Goal: Task Accomplishment & Management: Use online tool/utility

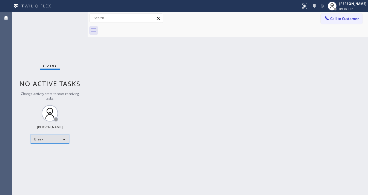
click at [59, 135] on div "Break" at bounding box center [50, 139] width 38 height 9
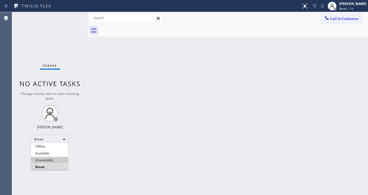
click at [49, 151] on li "Available" at bounding box center [49, 153] width 37 height 7
click at [157, 121] on div "Back to Dashboard Change Sender ID Customers Technicians Select a contact Outbo…" at bounding box center [228, 103] width 280 height 183
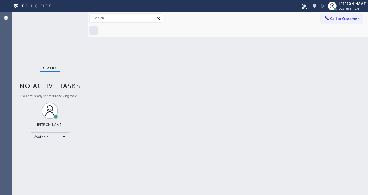
click at [94, 71] on div "Back to Dashboard Change Sender ID Customers Technicians Select a contact Outbo…" at bounding box center [228, 103] width 280 height 183
click at [66, 16] on div "Status No active tasks You are ready to start receiving tasks. [PERSON_NAME]" at bounding box center [50, 103] width 76 height 183
click at [73, 15] on div "Status No active tasks You are ready to start receiving tasks. [PERSON_NAME]" at bounding box center [50, 103] width 76 height 183
click at [74, 16] on div "Status No active tasks You are ready to start receiving tasks. [PERSON_NAME]" at bounding box center [50, 103] width 76 height 183
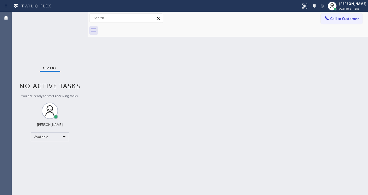
click at [74, 17] on div "Status No active tasks You are ready to start receiving tasks. [PERSON_NAME]" at bounding box center [50, 103] width 76 height 183
click at [74, 18] on div "Status No active tasks You are ready to start receiving tasks. [PERSON_NAME]" at bounding box center [50, 103] width 76 height 183
click at [76, 16] on div "Status No active tasks You are ready to start receiving tasks. [PERSON_NAME]" at bounding box center [50, 103] width 76 height 183
click at [75, 17] on div "Status No active tasks You are ready to start receiving tasks. [PERSON_NAME]" at bounding box center [50, 103] width 76 height 183
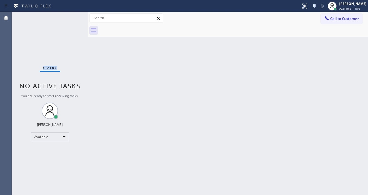
click at [75, 17] on div "Status No active tasks You are ready to start receiving tasks. [PERSON_NAME]" at bounding box center [50, 103] width 76 height 183
click at [74, 18] on div "Status No active tasks You are ready to start receiving tasks. [PERSON_NAME]" at bounding box center [50, 103] width 76 height 183
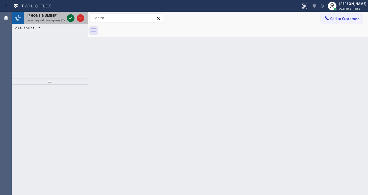
click at [69, 19] on icon at bounding box center [70, 18] width 7 height 7
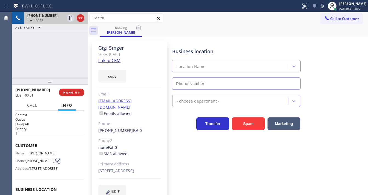
type input "[PHONE_NUMBER]"
click at [42, 59] on div "[PHONE_NUMBER] Live | 00:03 ALL TASKS ALL TASKS ACTIVE TASKS TASKS IN WRAP UP" at bounding box center [50, 45] width 76 height 66
click at [115, 59] on link "link to CRM" at bounding box center [109, 59] width 22 height 5
click at [324, 6] on icon at bounding box center [322, 6] width 7 height 7
click at [323, 5] on icon at bounding box center [322, 6] width 7 height 7
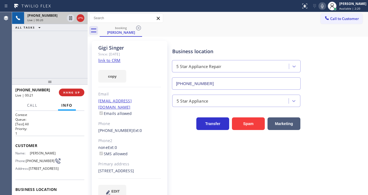
click at [104, 58] on link "link to CRM" at bounding box center [109, 59] width 22 height 5
click at [324, 5] on icon at bounding box center [322, 6] width 7 height 7
click at [67, 49] on div "[PHONE_NUMBER] Live | 01:26 ALL TASKS ALL TASKS ACTIVE TASKS TASKS IN WRAP UP" at bounding box center [50, 45] width 76 height 66
click at [35, 104] on span "Call" at bounding box center [32, 105] width 10 height 5
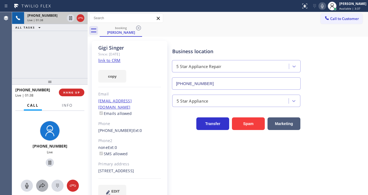
click at [42, 185] on icon at bounding box center [42, 185] width 7 height 7
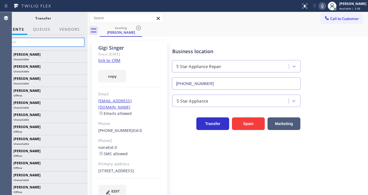
click at [64, 39] on input "text" at bounding box center [43, 42] width 82 height 9
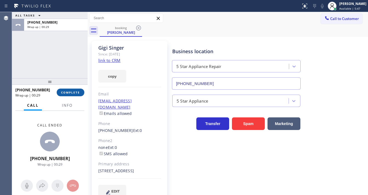
click at [70, 89] on button "COMPLETE" at bounding box center [71, 92] width 28 height 8
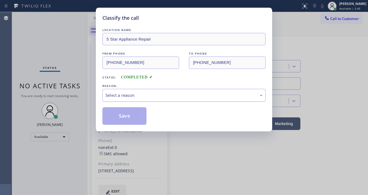
click at [139, 92] on div "Select a reason" at bounding box center [183, 95] width 157 height 6
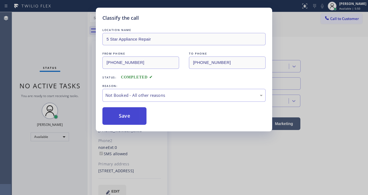
click at [127, 115] on button "Save" at bounding box center [124, 116] width 44 height 18
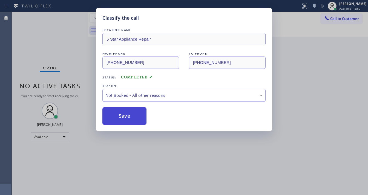
click at [127, 115] on button "Save" at bounding box center [124, 116] width 44 height 18
click at [70, 71] on div "Classify the call LOCATION NAME 5 Star Appliance Repair FROM PHONE [PHONE_NUMBE…" at bounding box center [184, 97] width 368 height 195
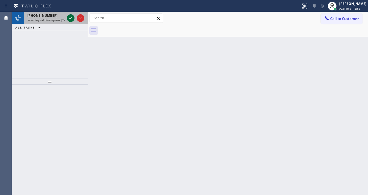
click at [71, 16] on icon at bounding box center [70, 18] width 7 height 7
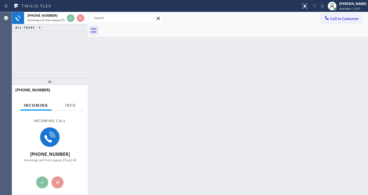
click at [74, 105] on span "Info" at bounding box center [70, 105] width 11 height 5
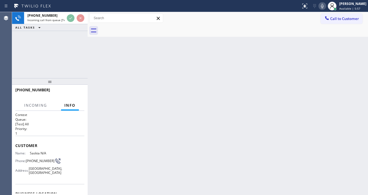
click at [53, 63] on div "[PHONE_NUMBER] Incoming call from queue [Test] All ALL TASKS ALL TASKS ACTIVE T…" at bounding box center [50, 45] width 76 height 66
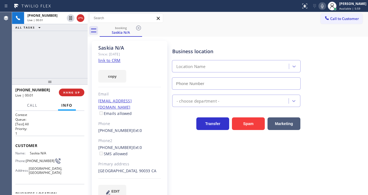
type input "[PHONE_NUMBER]"
click at [116, 61] on link "link to CRM" at bounding box center [109, 59] width 22 height 5
click at [78, 92] on span "HANG UP" at bounding box center [71, 92] width 17 height 4
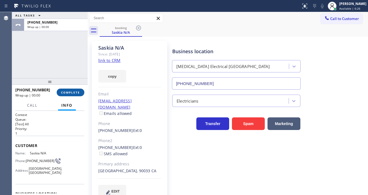
click at [80, 94] on button "COMPLETE" at bounding box center [71, 92] width 28 height 8
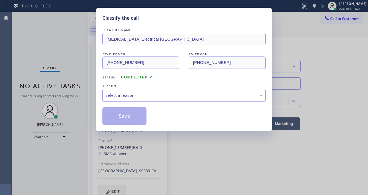
click at [116, 93] on div "Select a reason" at bounding box center [183, 95] width 157 height 6
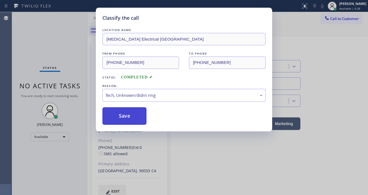
click at [123, 119] on button "Save" at bounding box center [124, 116] width 44 height 18
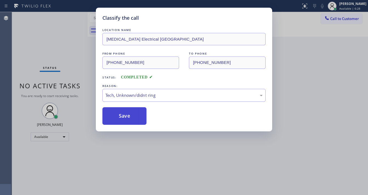
click at [123, 119] on button "Save" at bounding box center [124, 116] width 44 height 18
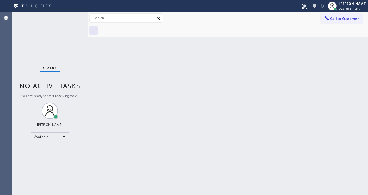
click at [54, 17] on div "Status No active tasks You are ready to start receiving tasks. [PERSON_NAME]" at bounding box center [50, 103] width 76 height 183
click at [71, 17] on div "Status No active tasks You are ready to start receiving tasks. [PERSON_NAME]" at bounding box center [50, 103] width 76 height 183
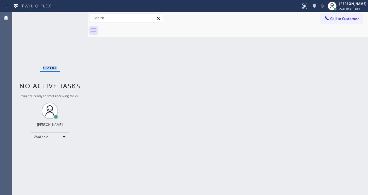
click at [71, 17] on div "Status No active tasks You are ready to start receiving tasks. [PERSON_NAME]" at bounding box center [50, 103] width 76 height 183
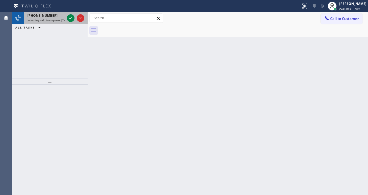
click at [53, 22] on div "[PHONE_NUMBER] Incoming call from queue [Test] All" at bounding box center [45, 18] width 42 height 12
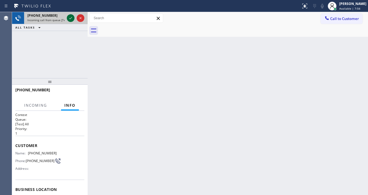
click at [71, 17] on icon at bounding box center [70, 18] width 3 height 2
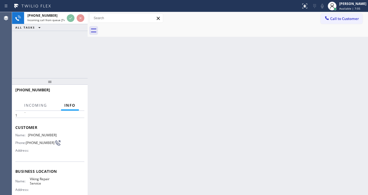
scroll to position [44, 0]
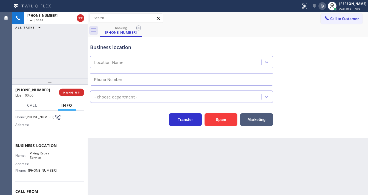
type input "[PHONE_NUMBER]"
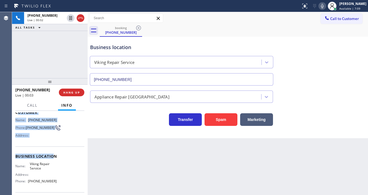
scroll to position [66, 0]
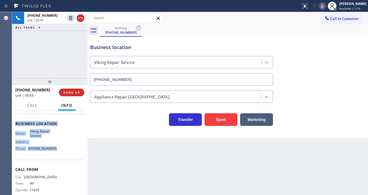
drag, startPoint x: 16, startPoint y: 122, endPoint x: 62, endPoint y: 149, distance: 53.6
click at [62, 149] on div "Context Queue: [Test] All Priority: 1 Customer Name: [PHONE_NUMBER] Phone: [PHO…" at bounding box center [49, 124] width 69 height 154
copy div "ustomer Name: [PHONE_NUMBER] Phone: [PHONE_NUMBER] Address: Business location N…"
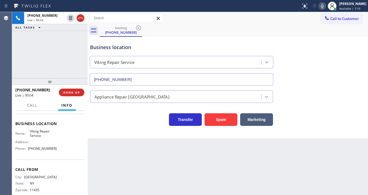
click at [56, 67] on div "[PHONE_NUMBER] Live | 00:03 ALL TASKS ALL TASKS ACTIVE TASKS TASKS IN WRAP UP" at bounding box center [50, 45] width 76 height 66
drag, startPoint x: 30, startPoint y: 53, endPoint x: 37, endPoint y: 53, distance: 6.8
click at [30, 53] on div "[PHONE_NUMBER] Live | 00:07 ALL TASKS ALL TASKS ACTIVE TASKS TASKS IN WRAP UP" at bounding box center [50, 45] width 76 height 66
click at [56, 54] on div "[PHONE_NUMBER] Live | 00:10 ALL TASKS ALL TASKS ACTIVE TASKS TASKS IN WRAP UP" at bounding box center [50, 45] width 76 height 66
click at [61, 42] on div "[PHONE_NUMBER] Live | 01:45 ALL TASKS ALL TASKS ACTIVE TASKS TASKS IN WRAP UP" at bounding box center [50, 45] width 76 height 66
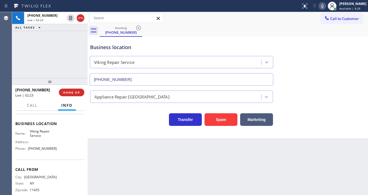
click at [67, 59] on div "[PHONE_NUMBER] Live | 02:23 ALL TASKS ALL TASKS ACTIVE TASKS TASKS IN WRAP UP" at bounding box center [50, 45] width 76 height 66
click at [81, 94] on button "HANG UP" at bounding box center [71, 92] width 25 height 8
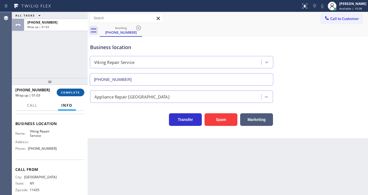
click at [78, 90] on button "COMPLETE" at bounding box center [71, 92] width 28 height 8
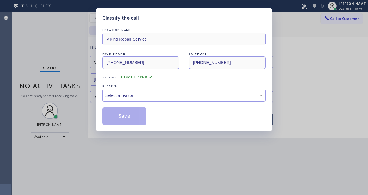
click at [137, 96] on div "Select a reason" at bounding box center [183, 95] width 157 height 6
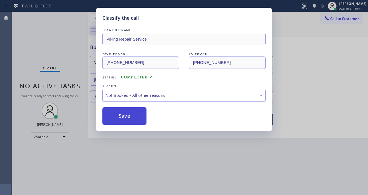
click at [128, 115] on button "Save" at bounding box center [124, 116] width 44 height 18
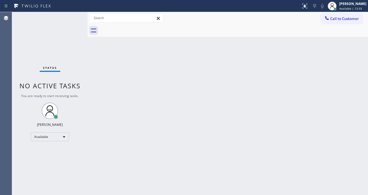
click at [12, 63] on div "Status No active tasks You are ready to start receiving tasks. [PERSON_NAME]" at bounding box center [50, 103] width 76 height 183
click at [72, 16] on div "Status No active tasks You are ready to start receiving tasks. [PERSON_NAME]" at bounding box center [50, 103] width 76 height 183
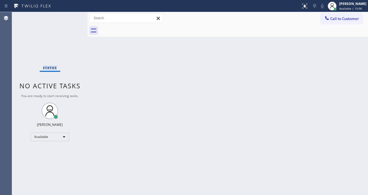
click at [72, 16] on div "Status No active tasks You are ready to start receiving tasks. [PERSON_NAME]" at bounding box center [50, 103] width 76 height 183
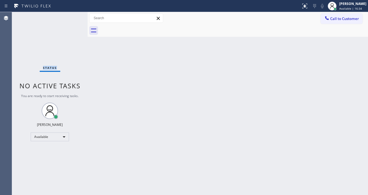
click at [74, 15] on div "Status No active tasks You are ready to start receiving tasks. [PERSON_NAME]" at bounding box center [50, 103] width 76 height 183
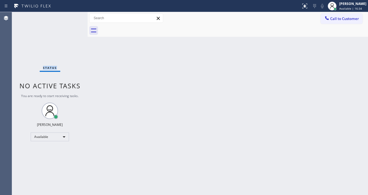
click at [74, 15] on div "Status No active tasks You are ready to start receiving tasks. [PERSON_NAME]" at bounding box center [50, 103] width 76 height 183
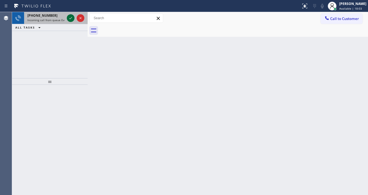
click at [71, 16] on icon at bounding box center [70, 18] width 7 height 7
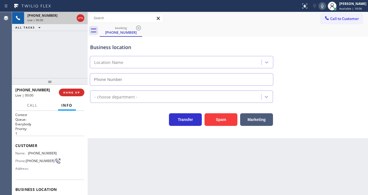
scroll to position [44, 0]
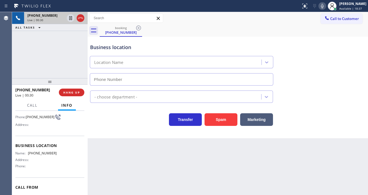
click at [20, 66] on div "[PHONE_NUMBER] Live | 00:30 ALL TASKS ALL TASKS ACTIVE TASKS TASKS IN WRAP UP" at bounding box center [50, 45] width 76 height 66
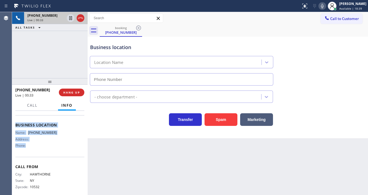
scroll to position [70, 0]
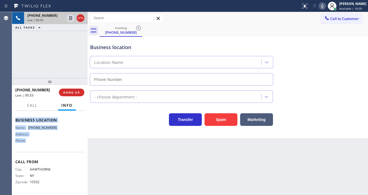
drag, startPoint x: 19, startPoint y: 125, endPoint x: 47, endPoint y: 140, distance: 32.2
click at [47, 141] on div "Context Queue: Everybody Priority: 1 Customer Name: [PHONE_NUMBER] Phone: [PHON…" at bounding box center [49, 118] width 69 height 150
copy div "Customer Name: [PHONE_NUMBER] Phone: [PHONE_NUMBER] Address: Business location …"
click at [53, 53] on div "[PHONE_NUMBER] Live | 00:33 ALL TASKS ALL TASKS ACTIVE TASKS TASKS IN WRAP UP" at bounding box center [50, 45] width 76 height 66
drag, startPoint x: 9, startPoint y: 65, endPoint x: 13, endPoint y: 65, distance: 3.8
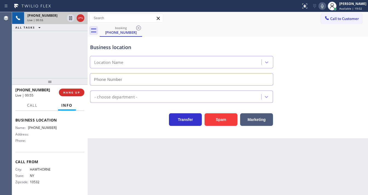
click at [9, 65] on div "Agent Desktop" at bounding box center [6, 103] width 12 height 183
click at [325, 8] on icon at bounding box center [322, 6] width 7 height 7
click at [72, 18] on icon at bounding box center [70, 18] width 3 height 4
click at [21, 63] on div "[PHONE_NUMBER] Live | 03:32 ALL TASKS ALL TASKS ACTIVE TASKS TASKS IN WRAP UP" at bounding box center [50, 45] width 76 height 66
click at [68, 21] on icon at bounding box center [70, 18] width 7 height 7
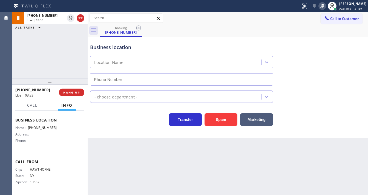
click at [325, 6] on icon at bounding box center [322, 6] width 7 height 7
click at [2, 71] on div "Agent Desktop" at bounding box center [6, 103] width 12 height 183
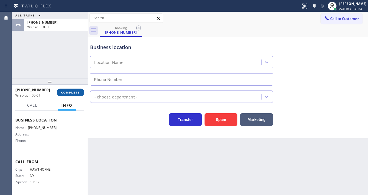
click at [83, 94] on button "COMPLETE" at bounding box center [71, 92] width 28 height 8
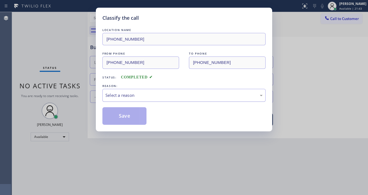
click at [149, 100] on div "Select a reason" at bounding box center [183, 95] width 163 height 13
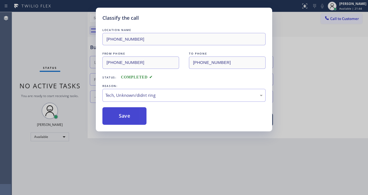
click at [128, 116] on button "Save" at bounding box center [124, 116] width 44 height 18
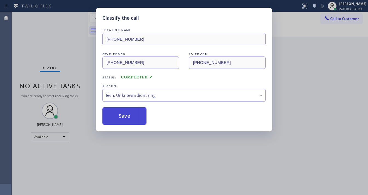
click at [128, 116] on button "Save" at bounding box center [124, 116] width 44 height 18
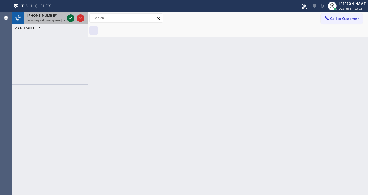
click at [68, 15] on icon at bounding box center [70, 18] width 7 height 7
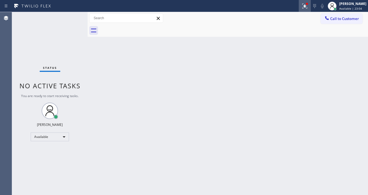
click at [308, 8] on icon at bounding box center [304, 6] width 7 height 7
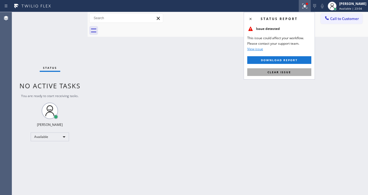
click at [288, 71] on span "Clear issue" at bounding box center [279, 72] width 24 height 4
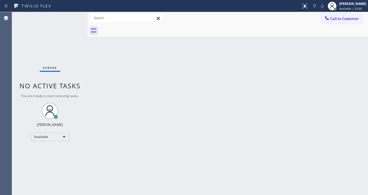
click at [69, 17] on div "Status No active tasks You are ready to start receiving tasks. [PERSON_NAME]" at bounding box center [50, 103] width 76 height 183
click at [70, 17] on div "Status No active tasks You are ready to start receiving tasks. [PERSON_NAME]" at bounding box center [50, 103] width 76 height 183
click at [71, 16] on div "Status No active tasks You are ready to start receiving tasks. [PERSON_NAME]" at bounding box center [50, 103] width 76 height 183
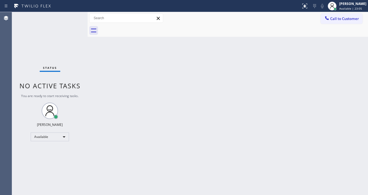
click at [71, 16] on div "Status No active tasks You are ready to start receiving tasks. [PERSON_NAME]" at bounding box center [50, 103] width 76 height 183
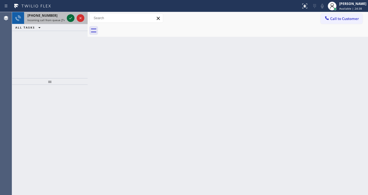
click at [69, 15] on icon at bounding box center [70, 18] width 7 height 7
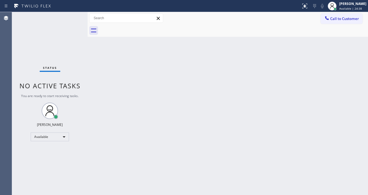
click at [70, 15] on div "Status No active tasks You are ready to start receiving tasks. [PERSON_NAME]" at bounding box center [50, 103] width 76 height 183
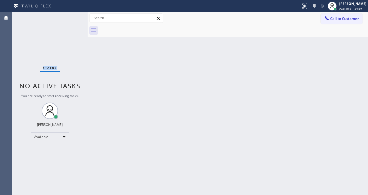
click at [70, 15] on div "Status No active tasks You are ready to start receiving tasks. [PERSON_NAME]" at bounding box center [50, 103] width 76 height 183
click at [70, 16] on div "Status No active tasks You are ready to start receiving tasks. [PERSON_NAME]" at bounding box center [50, 103] width 76 height 183
click at [306, 8] on icon at bounding box center [304, 6] width 7 height 7
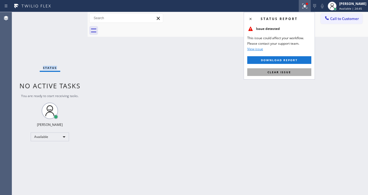
click at [294, 70] on button "Clear issue" at bounding box center [279, 72] width 64 height 8
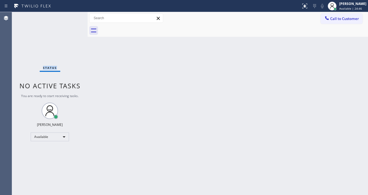
click at [71, 17] on div "Status No active tasks You are ready to start receiving tasks. [PERSON_NAME]" at bounding box center [50, 103] width 76 height 183
click at [71, 18] on div "Status No active tasks You are ready to start receiving tasks. [PERSON_NAME]" at bounding box center [50, 103] width 76 height 183
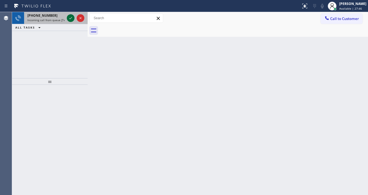
click at [72, 16] on icon at bounding box center [70, 18] width 7 height 7
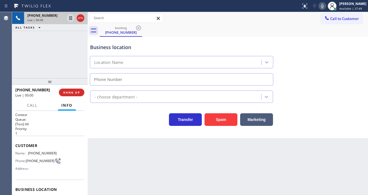
type input "[PHONE_NUMBER]"
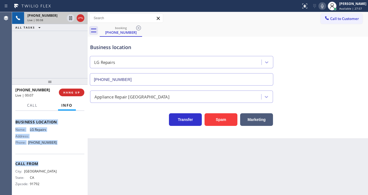
scroll to position [70, 0]
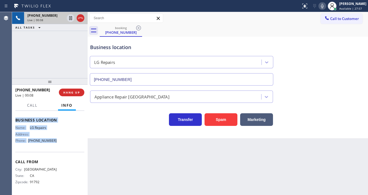
drag, startPoint x: 12, startPoint y: 143, endPoint x: 56, endPoint y: 147, distance: 43.7
click at [56, 147] on div "Context Queue: [Test] All Priority: 1 Customer Name: [PHONE_NUMBER] Phone: [PHO…" at bounding box center [50, 153] width 76 height 84
copy div "Customer Name: [PHONE_NUMBER] Phone: [PHONE_NUMBER] Address: Business location …"
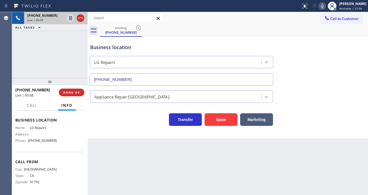
click at [47, 63] on div "[PHONE_NUMBER] Live | 00:09 ALL TASKS ALL TASKS ACTIVE TASKS TASKS IN WRAP UP" at bounding box center [50, 45] width 76 height 66
click at [56, 58] on div "[PHONE_NUMBER] Live | 00:38 ALL TASKS ALL TASKS ACTIVE TASKS TASKS IN WRAP UP" at bounding box center [50, 45] width 76 height 66
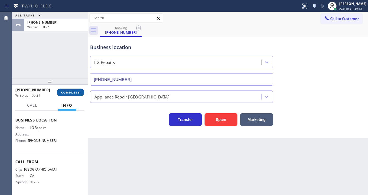
click at [72, 91] on span "COMPLETE" at bounding box center [70, 92] width 19 height 4
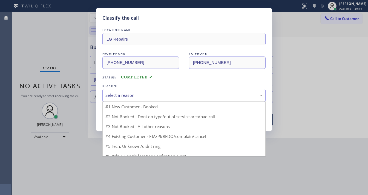
click at [127, 96] on div "Select a reason" at bounding box center [183, 95] width 157 height 6
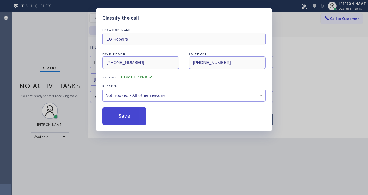
click at [124, 116] on button "Save" at bounding box center [124, 116] width 44 height 18
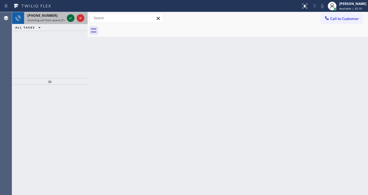
click at [70, 17] on icon at bounding box center [70, 18] width 7 height 7
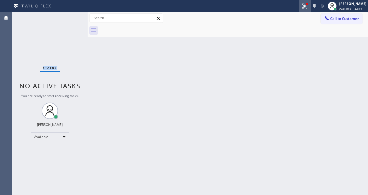
click at [308, 8] on icon at bounding box center [304, 6] width 7 height 7
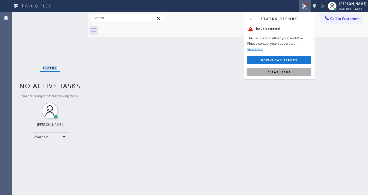
click at [289, 71] on span "Clear issue" at bounding box center [279, 72] width 24 height 4
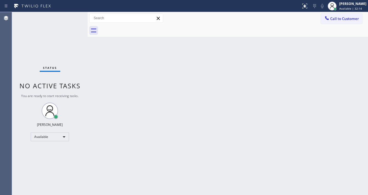
drag, startPoint x: 251, startPoint y: 86, endPoint x: 245, endPoint y: 89, distance: 6.4
click at [247, 89] on div "Back to Dashboard Change Sender ID Customers Technicians Select a contact Outbo…" at bounding box center [228, 103] width 280 height 183
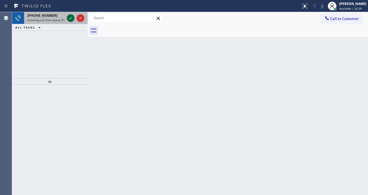
click at [68, 18] on icon at bounding box center [70, 18] width 7 height 7
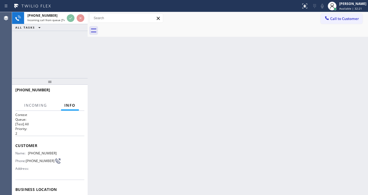
click at [68, 22] on div at bounding box center [76, 18] width 20 height 12
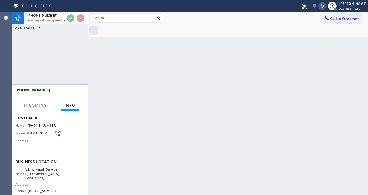
scroll to position [44, 0]
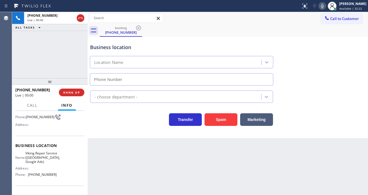
type input "[PHONE_NUMBER]"
click at [54, 70] on div "[PHONE_NUMBER] Live | 00:02 ALL TASKS ALL TASKS ACTIVE TASKS TASKS IN WRAP UP" at bounding box center [50, 45] width 76 height 66
click at [18, 62] on div "[PHONE_NUMBER] Live | 00:09 ALL TASKS ALL TASKS ACTIVE TASKS TASKS IN WRAP UP" at bounding box center [50, 45] width 76 height 66
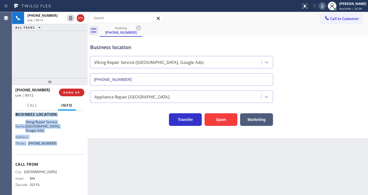
scroll to position [78, 0]
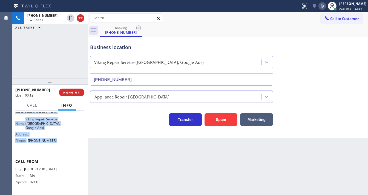
drag, startPoint x: 15, startPoint y: 120, endPoint x: 60, endPoint y: 151, distance: 54.7
click at [60, 151] on div "Context Queue: [Test] All Priority: 2 Customer Name: [PHONE_NUMBER] Phone: [PHO…" at bounding box center [50, 153] width 76 height 84
copy div "Customer Name: [PHONE_NUMBER] Phone: [PHONE_NUMBER] Address: Business location …"
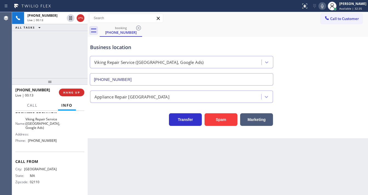
click at [42, 56] on div "[PHONE_NUMBER] Live | 00:13 ALL TASKS ALL TASKS ACTIVE TASKS TASKS IN WRAP UP" at bounding box center [50, 45] width 76 height 66
click at [57, 63] on div "[PHONE_NUMBER] Live | 00:35 ALL TASKS ALL TASKS ACTIVE TASKS TASKS IN WRAP UP" at bounding box center [50, 45] width 76 height 66
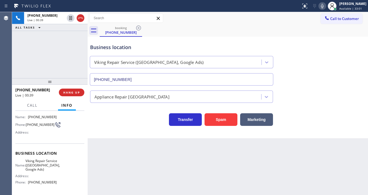
scroll to position [34, 0]
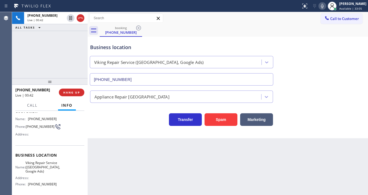
click at [23, 49] on div "[PHONE_NUMBER] Live | 00:42 ALL TASKS ALL TASKS ACTIVE TASKS TASKS IN WRAP UP" at bounding box center [50, 45] width 76 height 66
drag, startPoint x: 42, startPoint y: 45, endPoint x: 112, endPoint y: 2, distance: 81.8
click at [42, 45] on div "[PHONE_NUMBER] Live | 00:45 ALL TASKS ALL TASKS ACTIVE TASKS TASKS IN WRAP UP" at bounding box center [50, 45] width 76 height 66
drag, startPoint x: 79, startPoint y: 41, endPoint x: 153, endPoint y: 26, distance: 75.5
click at [78, 42] on div "[PHONE_NUMBER] Live | 02:50 ALL TASKS ALL TASKS ACTIVE TASKS TASKS IN WRAP UP" at bounding box center [50, 45] width 76 height 66
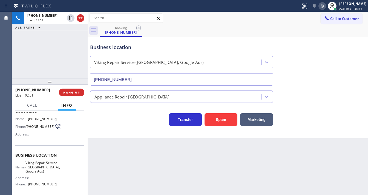
click at [325, 7] on icon at bounding box center [322, 6] width 7 height 7
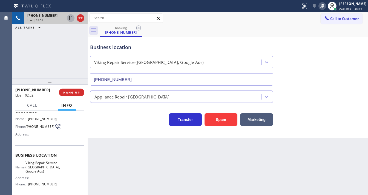
click at [71, 19] on icon at bounding box center [70, 18] width 7 height 7
click at [69, 18] on icon at bounding box center [70, 18] width 7 height 7
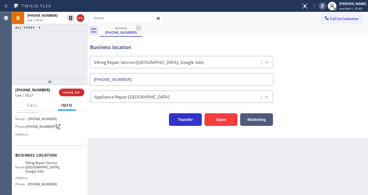
click at [323, 6] on icon at bounding box center [322, 6] width 3 height 4
click at [50, 53] on div "[PHONE_NUMBER] Live | 03:28 ALL TASKS ALL TASKS ACTIVE TASKS TASKS IN WRAP UP" at bounding box center [50, 45] width 76 height 66
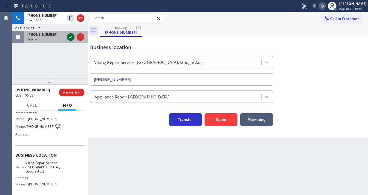
click at [69, 36] on icon at bounding box center [70, 37] width 7 height 7
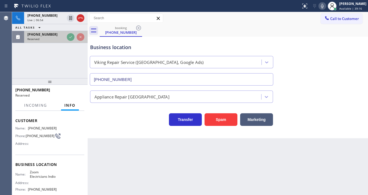
scroll to position [43, 0]
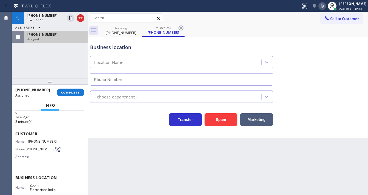
type input "[PHONE_NUMBER]"
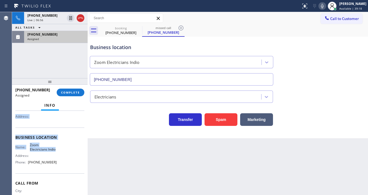
scroll to position [87, 0]
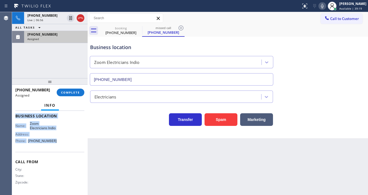
copy div "Customer Name: [PHONE_NUMBER] Phone: [PHONE_NUMBER] Address: Business location …"
drag, startPoint x: 23, startPoint y: 140, endPoint x: 59, endPoint y: 145, distance: 36.8
click at [59, 145] on div "Context Queue: Electrical Priority: 0 Task Age: [DEMOGRAPHIC_DATA] minute(s) Cu…" at bounding box center [50, 153] width 76 height 84
click at [73, 93] on span "COMPLETE" at bounding box center [70, 92] width 19 height 4
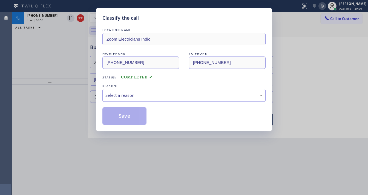
click at [113, 97] on div "Select a reason" at bounding box center [183, 95] width 157 height 6
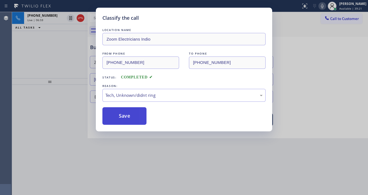
click at [120, 113] on button "Save" at bounding box center [124, 116] width 44 height 18
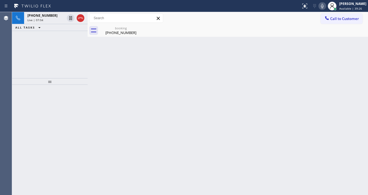
click at [61, 59] on div "[PHONE_NUMBER] Live | 07:04 ALL TASKS ALL TASKS ACTIVE TASKS TASKS IN WRAP UP" at bounding box center [50, 45] width 76 height 66
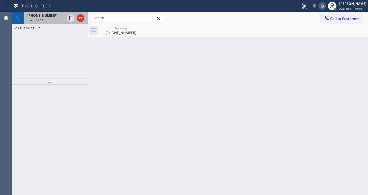
click at [39, 15] on span "[PHONE_NUMBER]" at bounding box center [42, 15] width 30 height 5
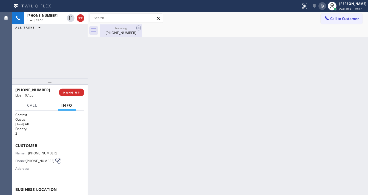
click at [117, 29] on div "booking" at bounding box center [120, 28] width 41 height 4
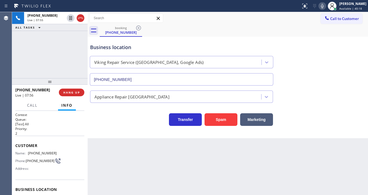
click at [51, 69] on div "[PHONE_NUMBER] Live | 07:55 ALL TASKS ALL TASKS ACTIVE TASKS TASKS IN WRAP UP" at bounding box center [50, 45] width 76 height 66
click at [55, 60] on div "[PHONE_NUMBER] Live | 08:02 ALL TASKS ALL TASKS ACTIVE TASKS TASKS IN WRAP UP" at bounding box center [50, 45] width 76 height 66
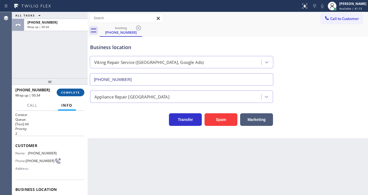
click at [66, 90] on span "COMPLETE" at bounding box center [70, 92] width 19 height 4
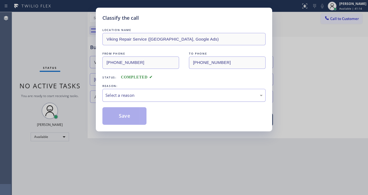
click at [115, 94] on div "Select a reason" at bounding box center [183, 95] width 157 height 6
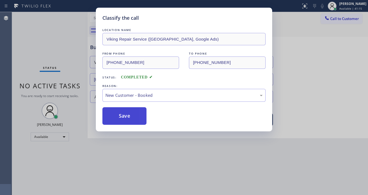
click at [119, 115] on button "Save" at bounding box center [124, 116] width 44 height 18
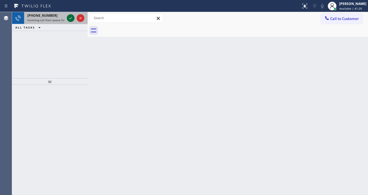
drag, startPoint x: 67, startPoint y: 16, endPoint x: 70, endPoint y: 18, distance: 3.1
click at [68, 16] on icon at bounding box center [70, 18] width 7 height 7
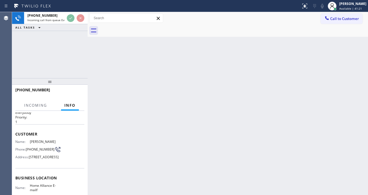
scroll to position [22, 0]
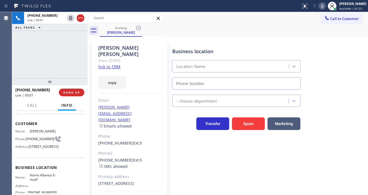
click at [34, 48] on div "[PHONE_NUMBER] Live | 00:01 ALL TASKS ALL TASKS ACTIVE TASKS TASKS IN WRAP UP" at bounding box center [50, 45] width 76 height 66
type input "[PHONE_NUMBER]"
click at [114, 64] on link "link to CRM" at bounding box center [109, 66] width 22 height 5
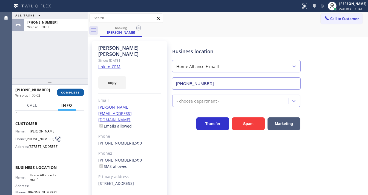
click at [67, 91] on span "COMPLETE" at bounding box center [70, 92] width 19 height 4
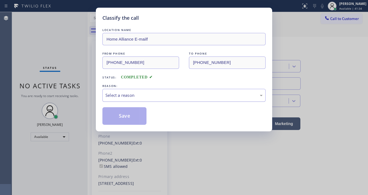
click at [122, 94] on div "Select a reason" at bounding box center [183, 95] width 157 height 6
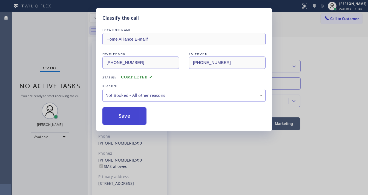
click at [132, 113] on button "Save" at bounding box center [124, 116] width 44 height 18
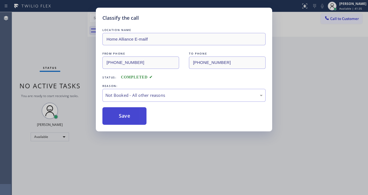
click at [132, 113] on button "Save" at bounding box center [124, 116] width 44 height 18
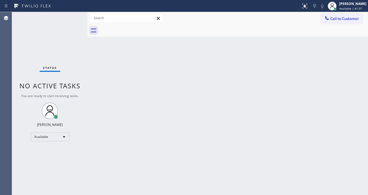
click at [340, 17] on span "Call to Customer" at bounding box center [344, 18] width 29 height 5
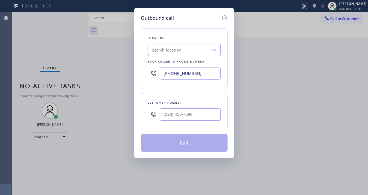
click at [178, 113] on input "text" at bounding box center [190, 114] width 61 height 12
paste input "760) 794-2746"
type input "[PHONE_NUMBER]"
click at [197, 78] on input "[PHONE_NUMBER]" at bounding box center [190, 73] width 61 height 12
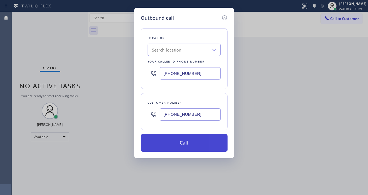
paste input "760) 279-1212"
type input "[PHONE_NUMBER]"
click at [181, 145] on button "Call" at bounding box center [184, 143] width 87 height 18
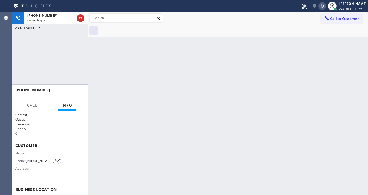
click at [12, 59] on div "[PHONE_NUMBER] Connecting call… ALL TASKS ALL TASKS ACTIVE TASKS TASKS IN WRAP …" at bounding box center [50, 45] width 76 height 66
click at [54, 63] on div "[PHONE_NUMBER] Connecting call… ALL TASKS ALL TASKS ACTIVE TASKS TASKS IN WRAP …" at bounding box center [50, 45] width 76 height 66
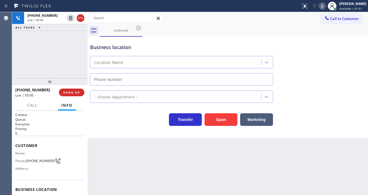
type input "[PHONE_NUMBER]"
click at [18, 57] on div "[PHONE_NUMBER] Live | 00:01 ALL TASKS ALL TASKS ACTIVE TASKS TASKS IN WRAP UP" at bounding box center [50, 45] width 76 height 66
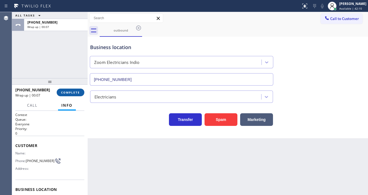
click at [69, 96] on button "COMPLETE" at bounding box center [71, 92] width 28 height 8
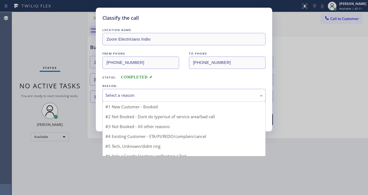
click at [119, 96] on div "Select a reason" at bounding box center [183, 95] width 157 height 6
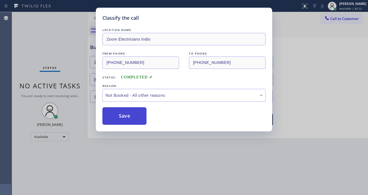
click at [119, 114] on button "Save" at bounding box center [124, 116] width 44 height 18
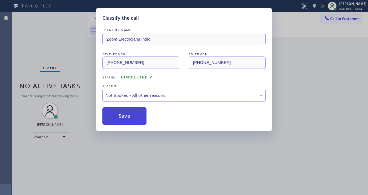
click at [119, 114] on button "Save" at bounding box center [124, 116] width 44 height 18
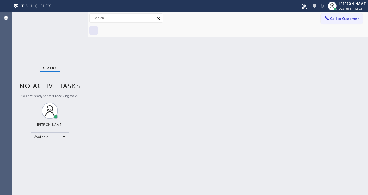
click at [24, 56] on div "Status No active tasks You are ready to start receiving tasks. [PERSON_NAME]" at bounding box center [50, 103] width 76 height 183
click at [68, 16] on div "Status No active tasks You are ready to start receiving tasks. [PERSON_NAME]" at bounding box center [50, 103] width 76 height 183
drag, startPoint x: 68, startPoint y: 16, endPoint x: 68, endPoint y: 5, distance: 10.7
click at [68, 14] on div "Status No active tasks You are ready to start receiving tasks. [PERSON_NAME]" at bounding box center [50, 103] width 76 height 183
click at [72, 18] on div "Status No active tasks You are ready to start receiving tasks. [PERSON_NAME]" at bounding box center [50, 103] width 76 height 183
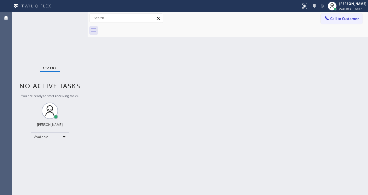
click at [72, 18] on div "Status No active tasks You are ready to start receiving tasks. [PERSON_NAME]" at bounding box center [50, 103] width 76 height 183
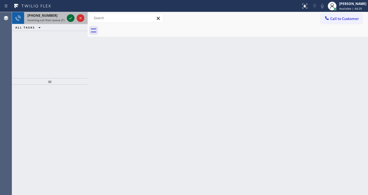
click at [71, 16] on icon at bounding box center [70, 18] width 7 height 7
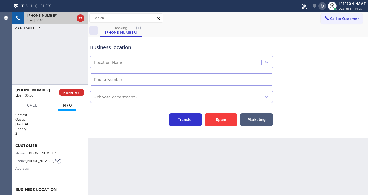
type input "[PHONE_NUMBER]"
click at [44, 71] on div "[PHONE_NUMBER] Live | 00:18 ALL TASKS ALL TASKS ACTIVE TASKS TASKS IN WRAP UP" at bounding box center [50, 45] width 76 height 66
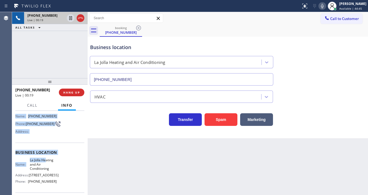
scroll to position [44, 0]
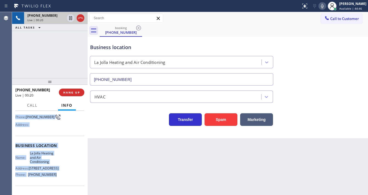
drag, startPoint x: 16, startPoint y: 144, endPoint x: 61, endPoint y: 177, distance: 56.2
click at [62, 179] on div "Context Queue: [Test] All Priority: 2 Customer Name: [PHONE_NUMBER] Phone: [PHO…" at bounding box center [49, 147] width 69 height 158
copy div "Customer Name: [PHONE_NUMBER] Phone: [PHONE_NUMBER] Address: Business location …"
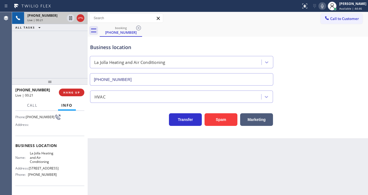
click at [52, 65] on div "[PHONE_NUMBER] Live | 00:21 ALL TASKS ALL TASKS ACTIVE TASKS TASKS IN WRAP UP" at bounding box center [50, 45] width 76 height 66
drag, startPoint x: 50, startPoint y: 46, endPoint x: 63, endPoint y: 57, distance: 16.3
click at [50, 46] on div "[PHONE_NUMBER] Live | 01:28 ALL TASKS ALL TASKS ACTIVE TASKS TASKS IN WRAP UP" at bounding box center [50, 45] width 76 height 66
click at [325, 7] on icon at bounding box center [322, 6] width 7 height 7
click at [325, 8] on icon at bounding box center [322, 6] width 7 height 7
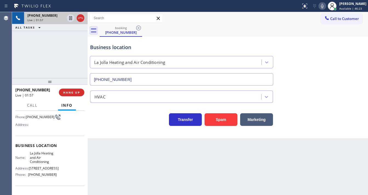
click at [44, 75] on div "[PHONE_NUMBER] Live | 01:57 ALL TASKS ALL TASKS ACTIVE TASKS TASKS IN WRAP UP" at bounding box center [50, 45] width 76 height 66
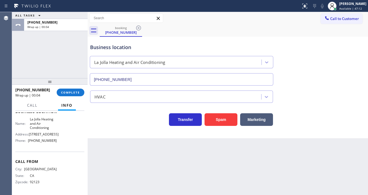
scroll to position [82, 0]
drag, startPoint x: 39, startPoint y: 134, endPoint x: 30, endPoint y: 131, distance: 10.3
click at [30, 132] on span "[STREET_ADDRESS]" at bounding box center [44, 134] width 30 height 4
copy span "[STREET_ADDRESS]"
click at [341, 18] on span "Call to Customer" at bounding box center [344, 18] width 29 height 5
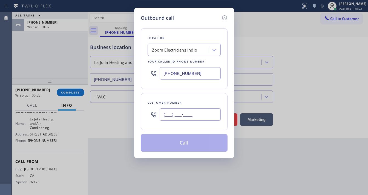
click at [170, 110] on input "(___) ___-____" at bounding box center [190, 114] width 61 height 12
paste input "619) 655-4200"
type input "[PHONE_NUMBER]"
click at [195, 70] on input "[PHONE_NUMBER]" at bounding box center [190, 73] width 61 height 12
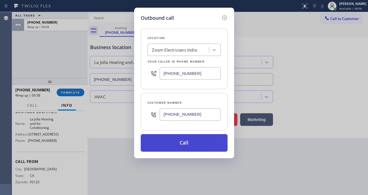
paste input "858) 201-4467"
type input "[PHONE_NUMBER]"
click at [189, 149] on button "Call" at bounding box center [184, 143] width 87 height 18
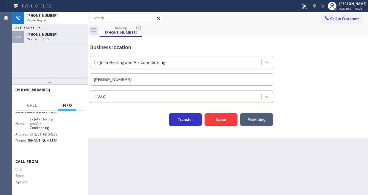
click at [61, 56] on div "[PHONE_NUMBER] Connecting call… ALL TASKS ALL TASKS ACTIVE TASKS TASKS IN WRAP …" at bounding box center [50, 45] width 76 height 66
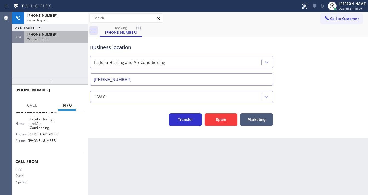
click at [65, 40] on div "Wrap up | 01:01" at bounding box center [55, 39] width 57 height 4
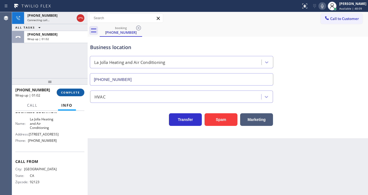
click at [74, 91] on span "COMPLETE" at bounding box center [70, 92] width 19 height 4
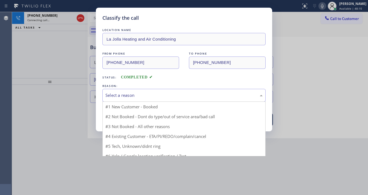
drag, startPoint x: 129, startPoint y: 89, endPoint x: 129, endPoint y: 99, distance: 9.9
click at [129, 89] on div "Select a reason" at bounding box center [183, 95] width 163 height 13
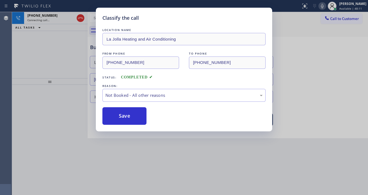
click at [126, 116] on button "Save" at bounding box center [124, 116] width 44 height 18
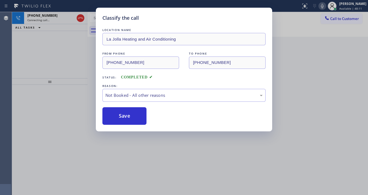
click at [126, 116] on button "Save" at bounding box center [124, 116] width 44 height 18
click at [89, 108] on div "Classify the call LOCATION NAME La Jolla Heating and Air Conditioning FROM PHON…" at bounding box center [184, 97] width 368 height 195
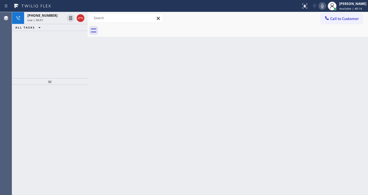
drag, startPoint x: 45, startPoint y: 50, endPoint x: 47, endPoint y: 45, distance: 4.9
click at [45, 50] on div "[PHONE_NUMBER] Live | 00:01 ALL TASKS ALL TASKS ACTIVE TASKS TASKS IN WRAP UP" at bounding box center [50, 45] width 76 height 66
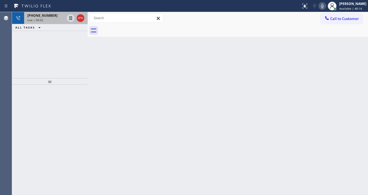
click at [47, 24] on div "[PHONE_NUMBER] Live | 00:02" at bounding box center [45, 18] width 42 height 12
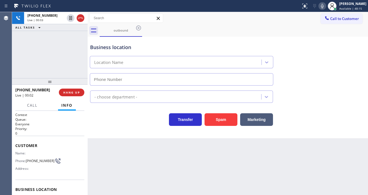
type input "[PHONE_NUMBER]"
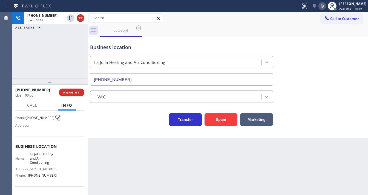
scroll to position [44, 0]
click at [57, 65] on div "[PHONE_NUMBER] Live | 00:08 ALL TASKS ALL TASKS ACTIVE TASKS TASKS IN WRAP UP" at bounding box center [50, 45] width 76 height 66
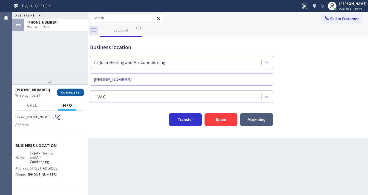
click at [77, 93] on span "COMPLETE" at bounding box center [70, 92] width 19 height 4
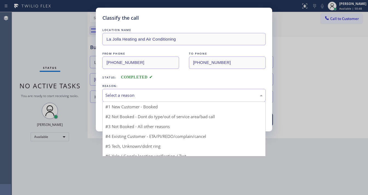
click at [131, 99] on div "Select a reason" at bounding box center [183, 95] width 163 height 13
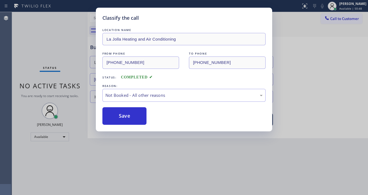
click at [128, 113] on button "Save" at bounding box center [124, 116] width 44 height 18
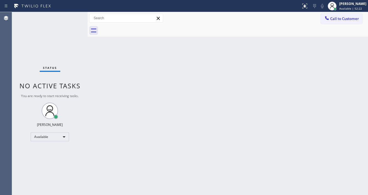
click at [68, 18] on div "Status No active tasks You are ready to start receiving tasks. [PERSON_NAME]" at bounding box center [50, 103] width 76 height 183
click at [69, 18] on div "Status No active tasks You are ready to start receiving tasks. [PERSON_NAME]" at bounding box center [50, 103] width 76 height 183
click at [70, 18] on div "Status No active tasks You are ready to start receiving tasks. [PERSON_NAME]" at bounding box center [50, 103] width 76 height 183
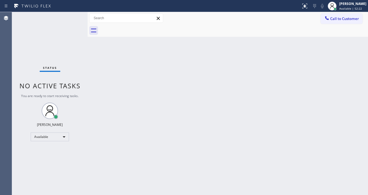
click at [71, 18] on div "Status No active tasks You are ready to start receiving tasks. [PERSON_NAME]" at bounding box center [50, 103] width 76 height 183
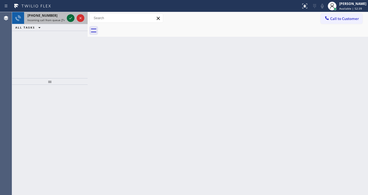
click at [71, 16] on icon at bounding box center [70, 18] width 7 height 7
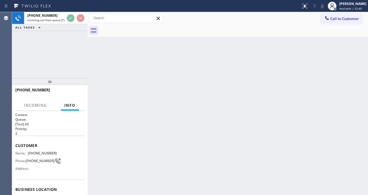
scroll to position [44, 0]
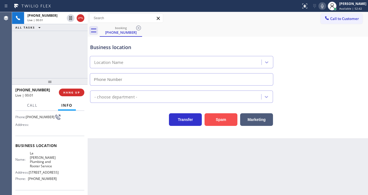
type input "[PHONE_NUMBER]"
click at [214, 120] on button "Spam" at bounding box center [220, 119] width 33 height 13
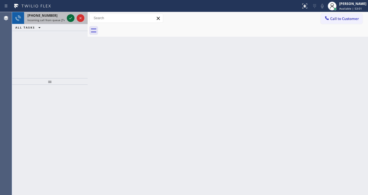
click at [72, 18] on icon at bounding box center [70, 18] width 7 height 7
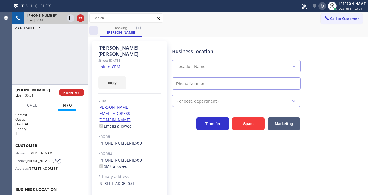
scroll to position [44, 0]
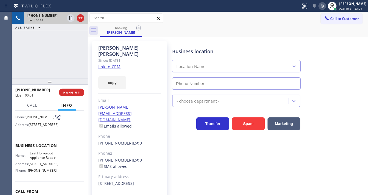
type input "[PHONE_NUMBER]"
click at [111, 64] on link "link to CRM" at bounding box center [109, 66] width 22 height 5
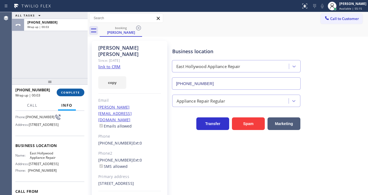
click at [71, 94] on span "COMPLETE" at bounding box center [70, 92] width 19 height 4
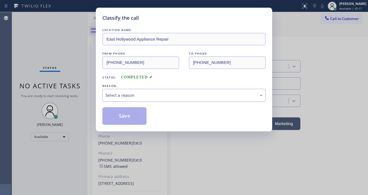
click at [126, 96] on div "Select a reason" at bounding box center [183, 95] width 157 height 6
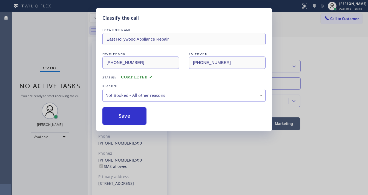
click at [123, 116] on button "Save" at bounding box center [124, 116] width 44 height 18
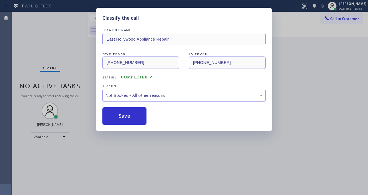
click at [123, 116] on button "Save" at bounding box center [124, 116] width 44 height 18
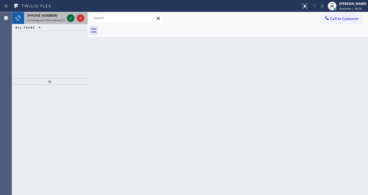
click at [71, 18] on icon at bounding box center [70, 18] width 7 height 7
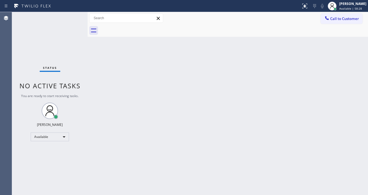
click at [70, 18] on div "Status No active tasks You are ready to start receiving tasks. [PERSON_NAME]" at bounding box center [50, 103] width 76 height 183
drag, startPoint x: 311, startPoint y: 6, endPoint x: 304, endPoint y: 40, distance: 34.6
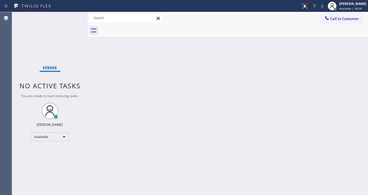
click at [308, 9] on icon at bounding box center [304, 6] width 7 height 7
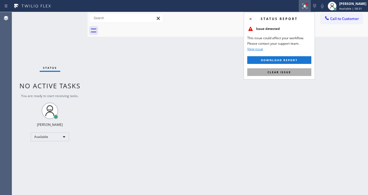
drag, startPoint x: 283, startPoint y: 80, endPoint x: 284, endPoint y: 75, distance: 5.5
click at [282, 80] on div "Back to Dashboard Change Sender ID Customers Technicians Select a contact Outbo…" at bounding box center [228, 103] width 280 height 183
drag, startPoint x: 284, startPoint y: 75, endPoint x: 218, endPoint y: 54, distance: 69.2
click at [284, 74] on button "Clear issue" at bounding box center [279, 72] width 64 height 8
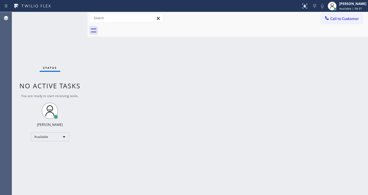
click at [73, 16] on div "Status No active tasks You are ready to start receiving tasks. [PERSON_NAME]" at bounding box center [50, 103] width 76 height 183
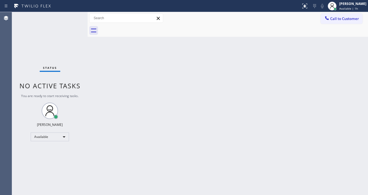
click at [148, 194] on html "Status report No issues detected If you experience an issue, please download th…" at bounding box center [184, 97] width 368 height 195
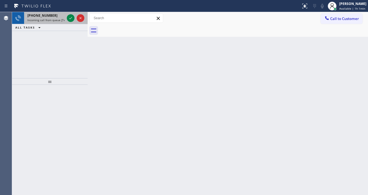
click at [70, 18] on icon at bounding box center [70, 18] width 7 height 7
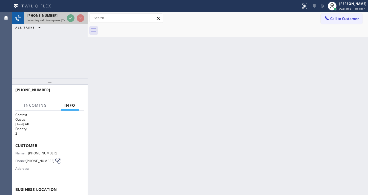
click at [65, 18] on div "[PHONE_NUMBER] Incoming call from queue [Test] All" at bounding box center [45, 18] width 42 height 12
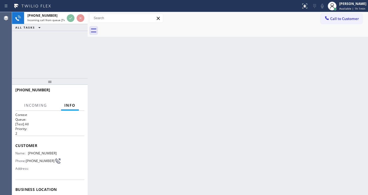
scroll to position [12, 0]
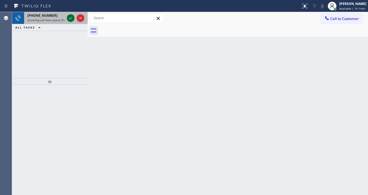
click at [70, 18] on icon at bounding box center [70, 18] width 7 height 7
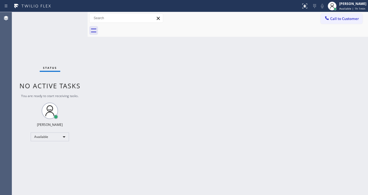
click at [70, 18] on div "Status No active tasks You are ready to start receiving tasks. [PERSON_NAME]" at bounding box center [50, 103] width 76 height 183
click at [70, 19] on div "Status No active tasks You are ready to start receiving tasks. [PERSON_NAME]" at bounding box center [50, 103] width 76 height 183
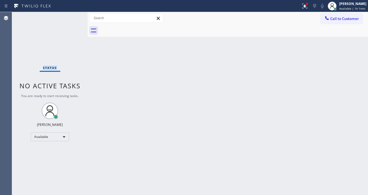
click at [305, 6] on icon at bounding box center [303, 6] width 3 height 4
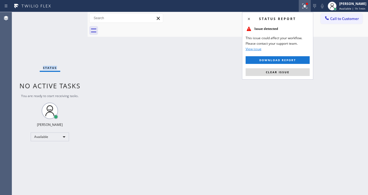
drag, startPoint x: 284, startPoint y: 70, endPoint x: 284, endPoint y: 73, distance: 3.6
click at [284, 70] on button "Clear issue" at bounding box center [277, 72] width 64 height 8
click at [284, 73] on div "Back to Dashboard Change Sender ID Customers Technicians Select a contact Outbo…" at bounding box center [228, 103] width 280 height 183
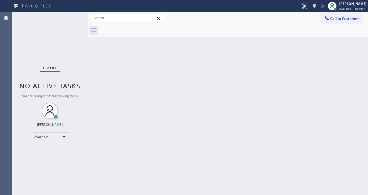
click at [74, 15] on div "Status No active tasks You are ready to start receiving tasks. [PERSON_NAME]" at bounding box center [50, 103] width 76 height 183
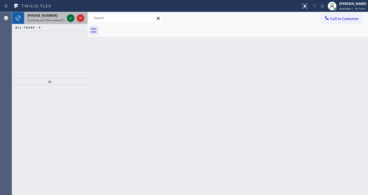
click at [72, 19] on icon at bounding box center [70, 18] width 7 height 7
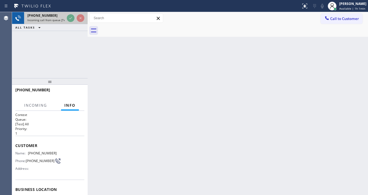
click at [72, 20] on icon at bounding box center [70, 18] width 7 height 7
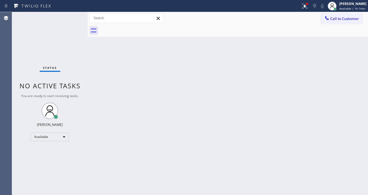
click at [73, 18] on div "Status No active tasks You are ready to start receiving tasks. [PERSON_NAME]" at bounding box center [50, 103] width 76 height 183
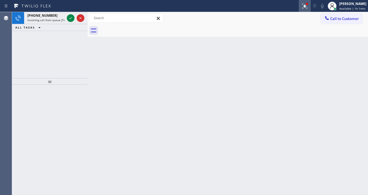
click at [303, 7] on div at bounding box center [305, 6] width 12 height 7
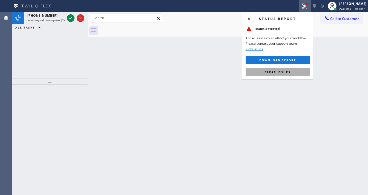
click at [281, 69] on button "Clear issues" at bounding box center [277, 72] width 64 height 8
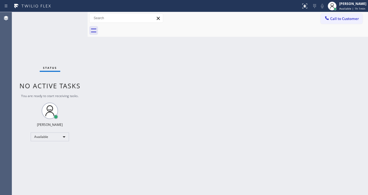
click at [70, 19] on div "Status No active tasks You are ready to start receiving tasks. [PERSON_NAME]" at bounding box center [50, 103] width 76 height 183
click at [71, 18] on div "Status No active tasks You are ready to start receiving tasks. [PERSON_NAME]" at bounding box center [50, 103] width 76 height 183
click at [72, 18] on div "Status No active tasks You are ready to start receiving tasks. [PERSON_NAME]" at bounding box center [50, 103] width 76 height 183
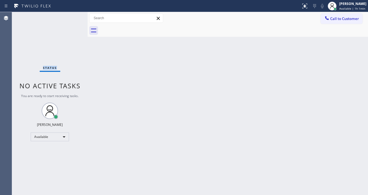
click at [72, 18] on div "Status No active tasks You are ready to start receiving tasks. [PERSON_NAME]" at bounding box center [50, 103] width 76 height 183
click at [72, 16] on div "Status No active tasks You are ready to start receiving tasks. [PERSON_NAME]" at bounding box center [50, 103] width 76 height 183
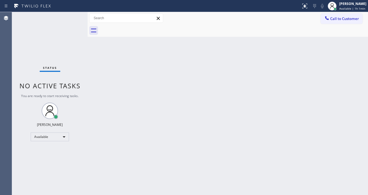
click at [72, 16] on div "Status No active tasks You are ready to start receiving tasks. [PERSON_NAME]" at bounding box center [50, 103] width 76 height 183
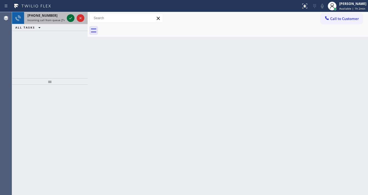
click at [72, 16] on icon at bounding box center [70, 18] width 7 height 7
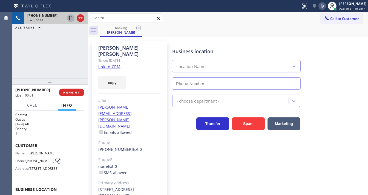
type input "[PHONE_NUMBER]"
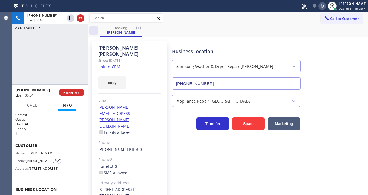
click at [111, 64] on link "link to CRM" at bounding box center [109, 66] width 22 height 5
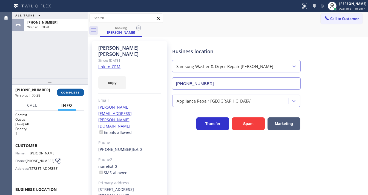
click at [73, 94] on button "COMPLETE" at bounding box center [71, 92] width 28 height 8
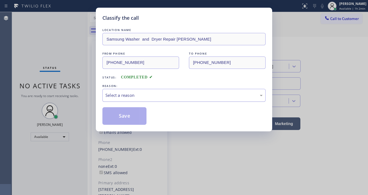
click at [126, 94] on div "Select a reason" at bounding box center [183, 95] width 157 height 6
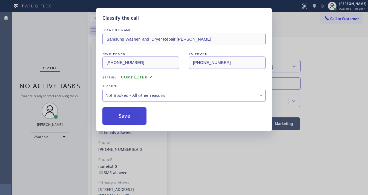
click at [125, 117] on button "Save" at bounding box center [124, 116] width 44 height 18
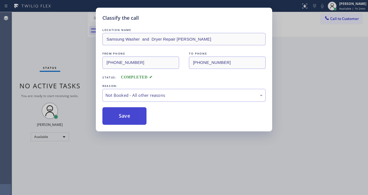
click at [125, 117] on button "Save" at bounding box center [124, 116] width 44 height 18
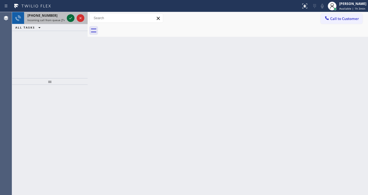
click at [70, 16] on icon at bounding box center [70, 18] width 7 height 7
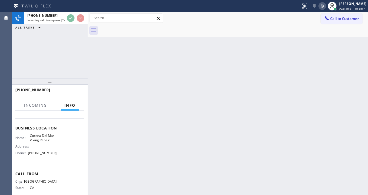
scroll to position [66, 0]
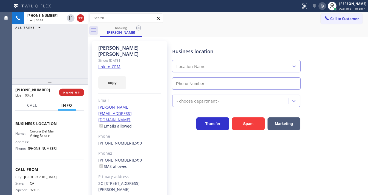
type input "[PHONE_NUMBER]"
drag, startPoint x: 110, startPoint y: 64, endPoint x: 110, endPoint y: 61, distance: 2.8
click at [110, 70] on div "copy" at bounding box center [129, 79] width 63 height 19
click at [110, 64] on link "link to CRM" at bounding box center [109, 66] width 22 height 5
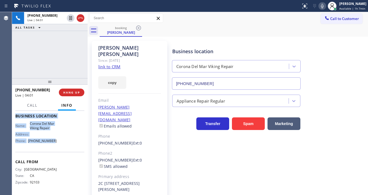
scroll to position [86, 0]
drag, startPoint x: 14, startPoint y: 119, endPoint x: 57, endPoint y: 148, distance: 51.8
click at [57, 148] on div "Context Queue: [Test] All Priority: 1 Customer Name: [PERSON_NAME] Phone: [PHON…" at bounding box center [50, 153] width 76 height 84
copy div "Customer Name: [PERSON_NAME] Phone: [PHONE_NUMBER] Address: [STREET_ADDRESS] Bu…"
click at [55, 64] on div "[PHONE_NUMBER] Live | 04:01 ALL TASKS ALL TASKS ACTIVE TASKS TASKS IN WRAP UP" at bounding box center [50, 45] width 76 height 66
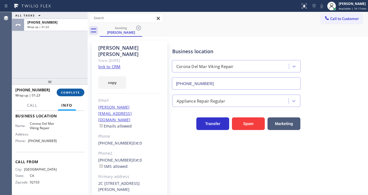
click at [77, 93] on span "COMPLETE" at bounding box center [70, 92] width 19 height 4
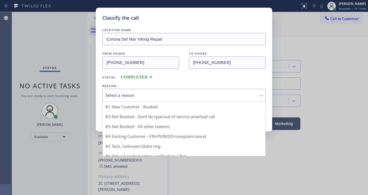
click at [120, 98] on div "Select a reason" at bounding box center [183, 95] width 157 height 6
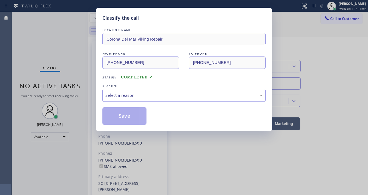
click at [121, 101] on div "Select a reason" at bounding box center [183, 95] width 163 height 13
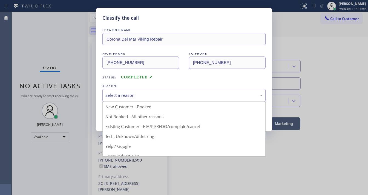
click at [122, 97] on div "Select a reason" at bounding box center [183, 95] width 157 height 6
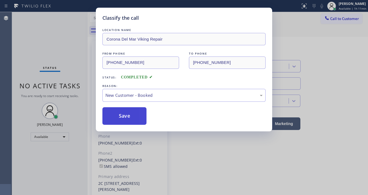
click at [122, 113] on button "Save" at bounding box center [124, 116] width 44 height 18
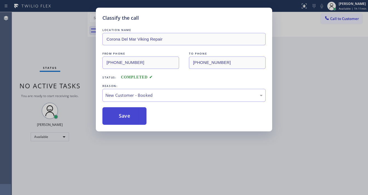
click at [122, 113] on button "Save" at bounding box center [124, 116] width 44 height 18
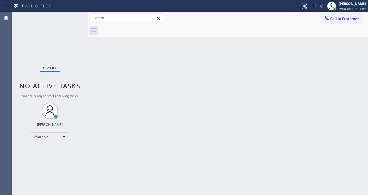
click at [23, 43] on div "Status No active tasks You are ready to start receiving tasks. [PERSON_NAME]" at bounding box center [50, 103] width 76 height 183
click at [71, 20] on div "Status No active tasks You are ready to start receiving tasks. [PERSON_NAME]" at bounding box center [50, 103] width 76 height 183
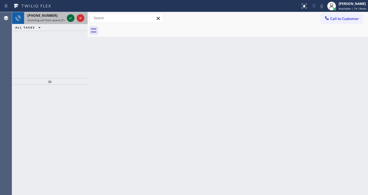
click at [70, 20] on icon at bounding box center [70, 18] width 7 height 7
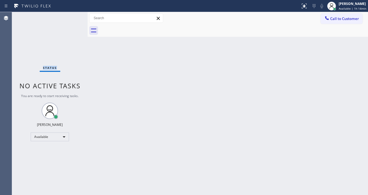
click at [70, 20] on div "Status No active tasks You are ready to start receiving tasks. [PERSON_NAME]" at bounding box center [50, 103] width 76 height 183
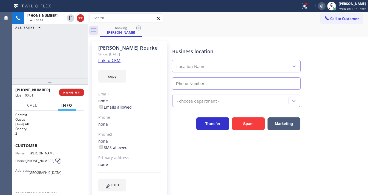
type input "[PHONE_NUMBER]"
click at [113, 58] on link "link to CRM" at bounding box center [109, 59] width 22 height 5
click at [68, 51] on div "[PHONE_NUMBER] Live | 00:46 ALL TASKS ALL TASKS ACTIVE TASKS TASKS IN WRAP UP" at bounding box center [50, 45] width 76 height 66
click at [25, 57] on div "[PHONE_NUMBER] Live | 01:18 ALL TASKS ALL TASKS ACTIVE TASKS TASKS IN WRAP UP" at bounding box center [50, 45] width 76 height 66
click at [320, 5] on icon at bounding box center [321, 6] width 7 height 7
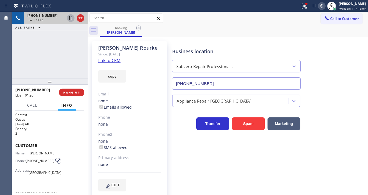
click at [71, 18] on icon at bounding box center [70, 18] width 3 height 4
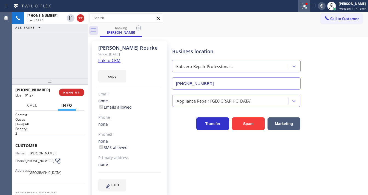
drag, startPoint x: 305, startPoint y: 7, endPoint x: 289, endPoint y: 67, distance: 62.0
click at [305, 7] on icon at bounding box center [304, 6] width 7 height 7
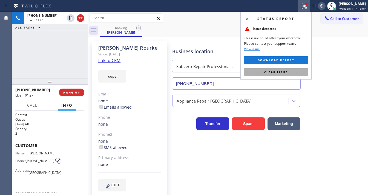
click at [284, 71] on span "Clear issue" at bounding box center [276, 72] width 24 height 4
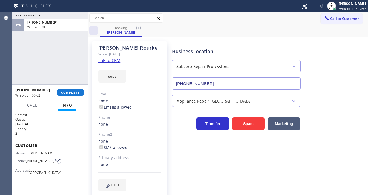
click at [12, 64] on div "ALL TASKS ALL TASKS ACTIVE TASKS TASKS IN WRAP UP [PHONE_NUMBER] Wrap up | 00:01" at bounding box center [50, 45] width 76 height 66
click at [66, 95] on button "COMPLETE" at bounding box center [71, 92] width 28 height 8
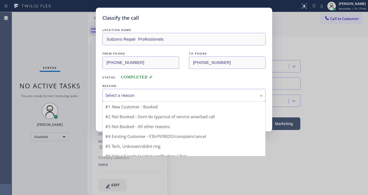
click at [143, 89] on div "Select a reason" at bounding box center [183, 95] width 163 height 13
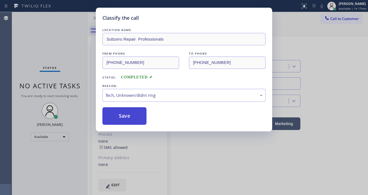
click at [126, 116] on button "Save" at bounding box center [124, 116] width 44 height 18
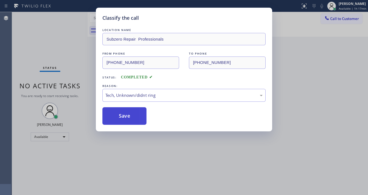
click at [126, 115] on button "Save" at bounding box center [124, 116] width 44 height 18
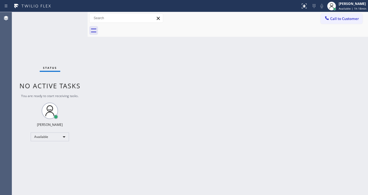
click at [69, 18] on div "Status No active tasks You are ready to start receiving tasks. [PERSON_NAME]" at bounding box center [50, 103] width 76 height 183
click at [70, 18] on div "Status No active tasks You are ready to start receiving tasks. [PERSON_NAME]" at bounding box center [50, 103] width 76 height 183
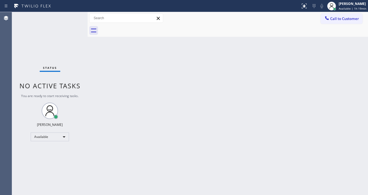
drag, startPoint x: 134, startPoint y: 135, endPoint x: 136, endPoint y: 186, distance: 51.0
click at [134, 135] on div "Back to Dashboard Change Sender ID Customers Technicians Select a contact Outbo…" at bounding box center [228, 103] width 280 height 183
drag, startPoint x: 8, startPoint y: 73, endPoint x: 33, endPoint y: 73, distance: 25.5
click at [8, 73] on div "Agent Desktop" at bounding box center [6, 103] width 12 height 183
click at [140, 93] on div "Back to Dashboard Change Sender ID Customers Technicians Select a contact Outbo…" at bounding box center [228, 103] width 280 height 183
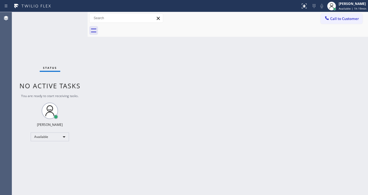
click at [71, 18] on div "Status No active tasks You are ready to start receiving tasks. [PERSON_NAME]" at bounding box center [50, 103] width 76 height 183
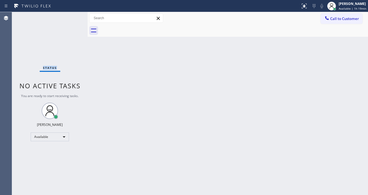
click at [72, 17] on div "Status No active tasks You are ready to start receiving tasks. [PERSON_NAME]" at bounding box center [50, 103] width 76 height 183
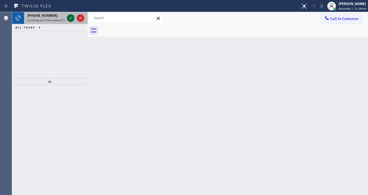
click at [71, 16] on icon at bounding box center [70, 18] width 7 height 7
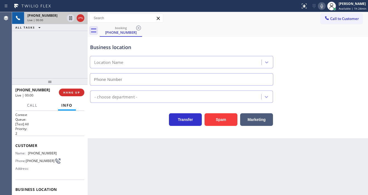
scroll to position [44, 0]
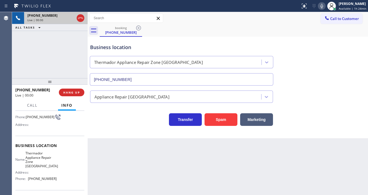
type input "[PHONE_NUMBER]"
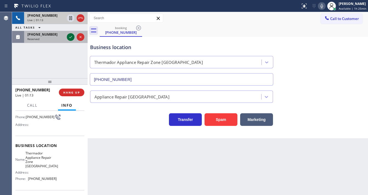
click at [67, 37] on div at bounding box center [71, 37] width 8 height 7
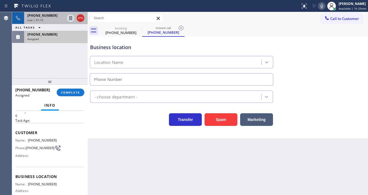
scroll to position [4, 0]
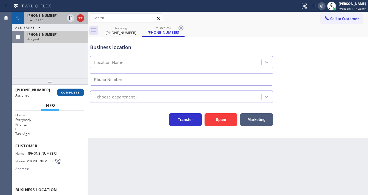
click at [67, 93] on span "COMPLETE" at bounding box center [70, 92] width 19 height 4
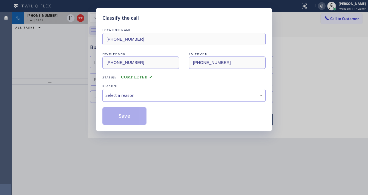
drag, startPoint x: 123, startPoint y: 95, endPoint x: 129, endPoint y: 99, distance: 6.5
click at [123, 95] on div "Select a reason" at bounding box center [183, 95] width 157 height 6
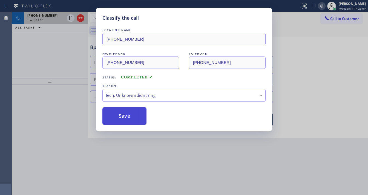
click at [134, 118] on button "Save" at bounding box center [124, 116] width 44 height 18
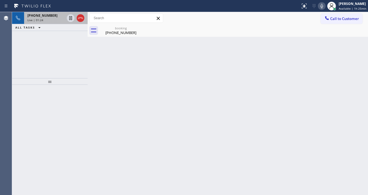
click at [24, 59] on div "[PHONE_NUMBER] Live | 01:24 ALL TASKS ALL TASKS ACTIVE TASKS TASKS IN WRAP UP" at bounding box center [50, 45] width 76 height 66
click at [53, 18] on div "Live | 03:14" at bounding box center [45, 20] width 37 height 4
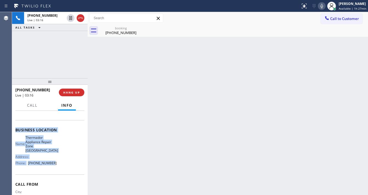
scroll to position [66, 0]
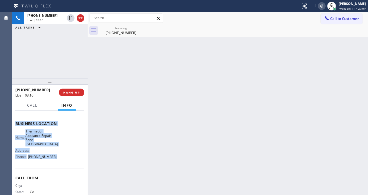
drag, startPoint x: 15, startPoint y: 142, endPoint x: 64, endPoint y: 156, distance: 51.2
click at [64, 156] on div "Context Queue: [Test] All Priority: 2 Customer Name: [PHONE_NUMBER] Phone: [PHO…" at bounding box center [50, 153] width 76 height 84
copy div "Customer Name: [PHONE_NUMBER] Phone: [PHONE_NUMBER] Address: Business location …"
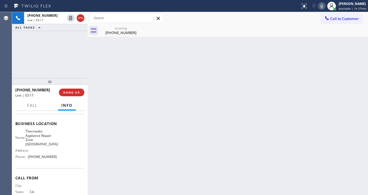
click at [51, 50] on div "[PHONE_NUMBER] Live | 03:17 ALL TASKS ALL TASKS ACTIVE TASKS TASKS IN WRAP UP" at bounding box center [50, 45] width 76 height 66
click at [81, 19] on icon at bounding box center [80, 18] width 7 height 7
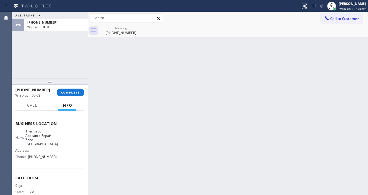
click at [48, 54] on div "ALL TASKS ALL TASKS ACTIVE TASKS TASKS IN WRAP UP [PHONE_NUMBER] Wrap up | 00:08" at bounding box center [50, 45] width 76 height 66
click at [70, 89] on button "COMPLETE" at bounding box center [71, 92] width 28 height 8
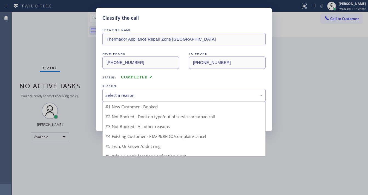
click at [111, 92] on div "Select a reason" at bounding box center [183, 95] width 157 height 6
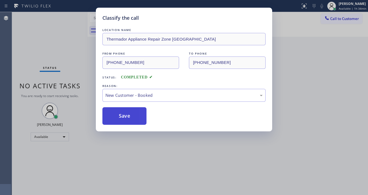
click at [119, 116] on button "Save" at bounding box center [124, 116] width 44 height 18
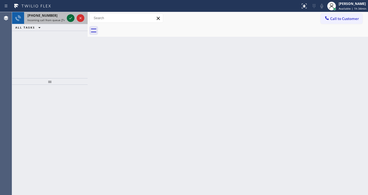
click at [70, 20] on icon at bounding box center [70, 18] width 7 height 7
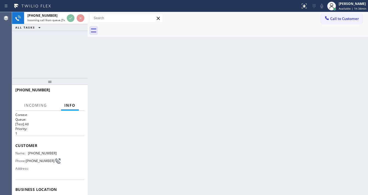
scroll to position [66, 0]
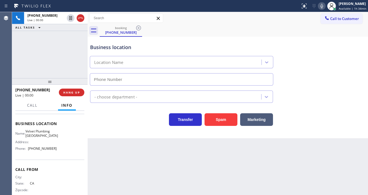
type input "[PHONE_NUMBER]"
click at [56, 57] on div "[PHONE_NUMBER] Live | 00:00 ALL TASKS ALL TASKS ACTIVE TASKS TASKS IN WRAP UP" at bounding box center [50, 45] width 76 height 66
click at [19, 58] on div "[PHONE_NUMBER] Live | 00:14 ALL TASKS ALL TASKS ACTIVE TASKS TASKS IN WRAP UP" at bounding box center [50, 45] width 76 height 66
click at [22, 66] on div "[PHONE_NUMBER] Live | 00:20 ALL TASKS ALL TASKS ACTIVE TASKS TASKS IN WRAP UP" at bounding box center [50, 45] width 76 height 66
click at [70, 90] on span "HANG UP" at bounding box center [71, 92] width 17 height 4
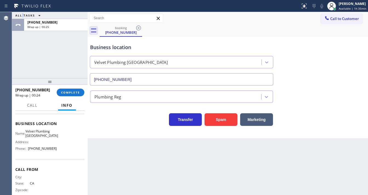
click at [21, 70] on div "ALL TASKS ALL TASKS ACTIVE TASKS TASKS IN WRAP UP [PHONE_NUMBER] Wrap up | 00:25" at bounding box center [50, 45] width 76 height 66
click at [72, 94] on span "COMPLETE" at bounding box center [70, 92] width 19 height 4
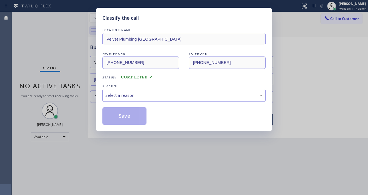
drag, startPoint x: 115, startPoint y: 93, endPoint x: 118, endPoint y: 94, distance: 3.5
click at [116, 93] on div "Select a reason" at bounding box center [183, 95] width 157 height 6
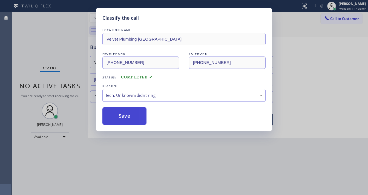
click at [127, 109] on button "Save" at bounding box center [124, 116] width 44 height 18
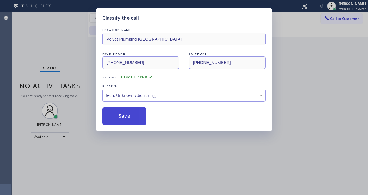
click at [127, 109] on button "Save" at bounding box center [124, 116] width 44 height 18
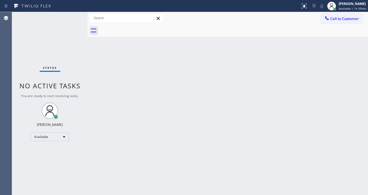
click at [25, 32] on div "Status No active tasks You are ready to start receiving tasks. [PERSON_NAME]" at bounding box center [50, 103] width 76 height 183
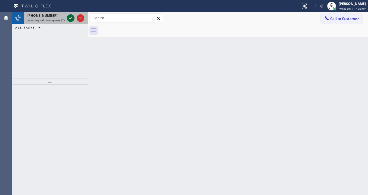
click at [68, 16] on icon at bounding box center [70, 18] width 7 height 7
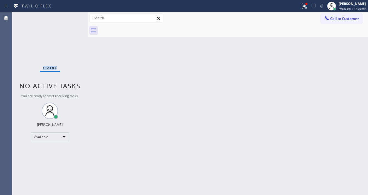
click at [303, 6] on icon at bounding box center [304, 6] width 7 height 7
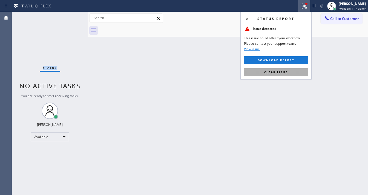
click at [286, 71] on span "Clear issue" at bounding box center [276, 72] width 24 height 4
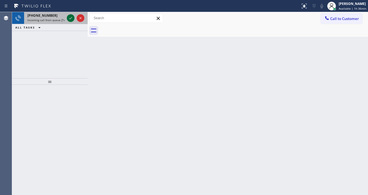
click at [72, 15] on icon at bounding box center [70, 18] width 7 height 7
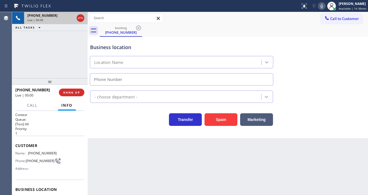
type input "[PHONE_NUMBER]"
click at [78, 92] on span "HANG UP" at bounding box center [71, 92] width 17 height 4
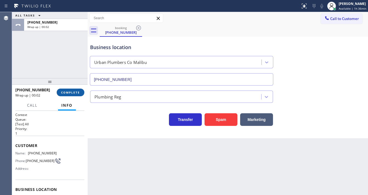
click at [78, 92] on span "COMPLETE" at bounding box center [70, 92] width 19 height 4
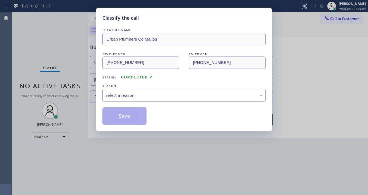
click at [134, 94] on div "Select a reason" at bounding box center [183, 95] width 157 height 6
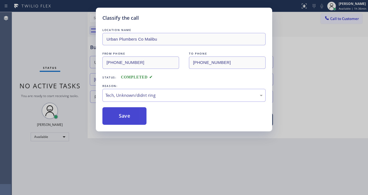
click at [123, 118] on button "Save" at bounding box center [124, 116] width 44 height 18
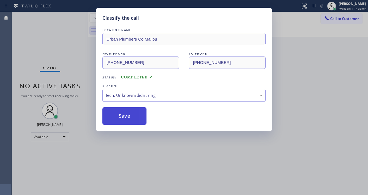
click at [123, 118] on button "Save" at bounding box center [124, 116] width 44 height 18
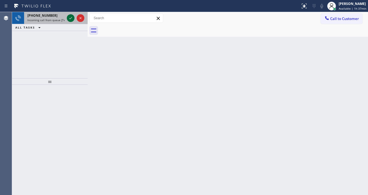
click at [72, 17] on icon at bounding box center [70, 18] width 7 height 7
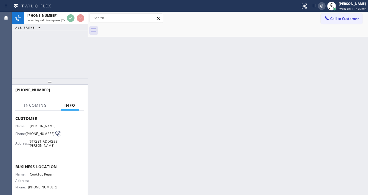
scroll to position [44, 0]
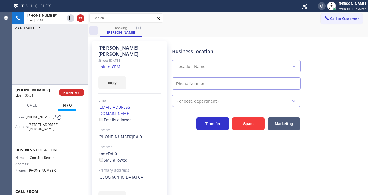
type input "[PHONE_NUMBER]"
click at [18, 51] on div "[PHONE_NUMBER] Live | 00:02 ALL TASKS ALL TASKS ACTIVE TASKS TASKS IN WRAP UP" at bounding box center [50, 45] width 76 height 66
click at [112, 64] on link "link to CRM" at bounding box center [109, 66] width 22 height 5
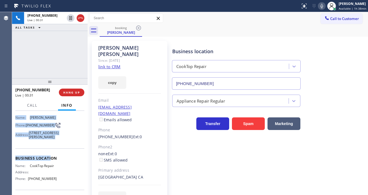
scroll to position [66, 0]
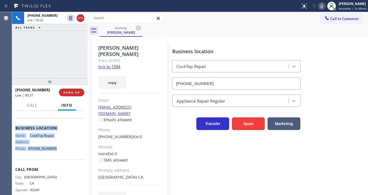
drag, startPoint x: 18, startPoint y: 123, endPoint x: 60, endPoint y: 152, distance: 51.9
click at [60, 152] on div "Context Queue: [Test] All Priority: 2 Customer Name: [PERSON_NAME] Phone: [PHON…" at bounding box center [50, 153] width 76 height 84
copy div "Customer Name: [PERSON_NAME] Phone: [PHONE_NUMBER] Address: [STREET_ADDRESS][PE…"
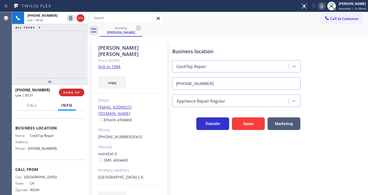
click at [51, 55] on div "[PHONE_NUMBER] Live | 00:32 ALL TASKS ALL TASKS ACTIVE TASKS TASKS IN WRAP UP" at bounding box center [50, 45] width 76 height 66
click at [51, 54] on div "[PHONE_NUMBER] Live | 00:34 ALL TASKS ALL TASKS ACTIVE TASKS TASKS IN WRAP UP" at bounding box center [50, 45] width 76 height 66
click at [324, 5] on icon at bounding box center [321, 6] width 7 height 7
click at [323, 8] on icon at bounding box center [321, 6] width 3 height 4
click at [322, 8] on icon at bounding box center [321, 6] width 7 height 7
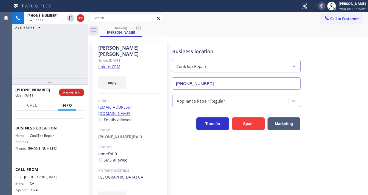
click at [322, 8] on icon at bounding box center [321, 6] width 7 height 7
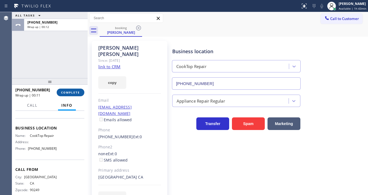
click at [73, 92] on span "COMPLETE" at bounding box center [70, 92] width 19 height 4
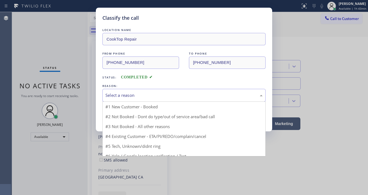
click at [114, 98] on div "Select a reason" at bounding box center [183, 95] width 163 height 13
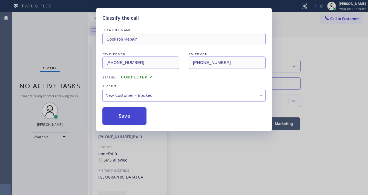
click at [119, 115] on button "Save" at bounding box center [124, 116] width 44 height 18
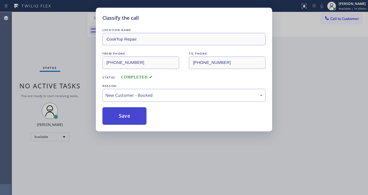
click at [119, 115] on button "Save" at bounding box center [124, 116] width 44 height 18
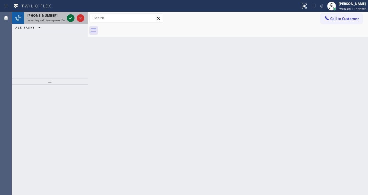
click at [68, 20] on icon at bounding box center [70, 18] width 7 height 7
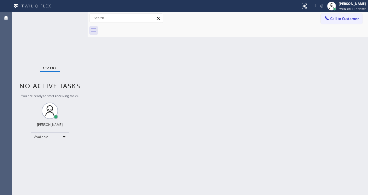
click at [69, 19] on div "Status No active tasks You are ready to start receiving tasks. [PERSON_NAME]" at bounding box center [50, 103] width 76 height 183
click at [10, 77] on div "Agent Desktop" at bounding box center [6, 103] width 12 height 183
click at [307, 7] on icon at bounding box center [304, 6] width 7 height 7
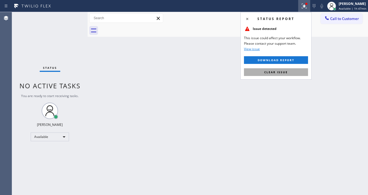
click at [286, 69] on button "Clear issue" at bounding box center [276, 72] width 64 height 8
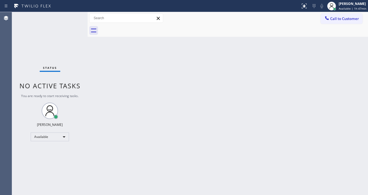
click at [72, 14] on div "Status No active tasks You are ready to start receiving tasks. [PERSON_NAME]" at bounding box center [50, 103] width 76 height 183
click at [72, 16] on div "Status No active tasks You are ready to start receiving tasks. [PERSON_NAME]" at bounding box center [50, 103] width 76 height 183
click at [72, 18] on div "Status No active tasks You are ready to start receiving tasks. [PERSON_NAME]" at bounding box center [50, 103] width 76 height 183
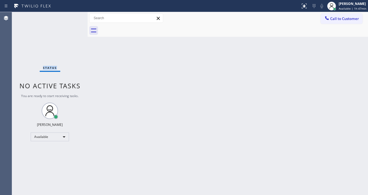
click at [72, 18] on div "Status No active tasks You are ready to start receiving tasks. [PERSON_NAME]" at bounding box center [50, 103] width 76 height 183
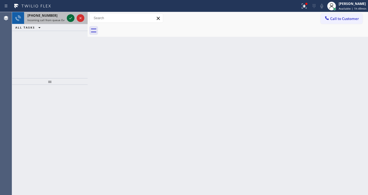
click at [70, 18] on icon at bounding box center [70, 18] width 7 height 7
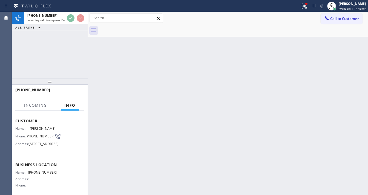
scroll to position [44, 0]
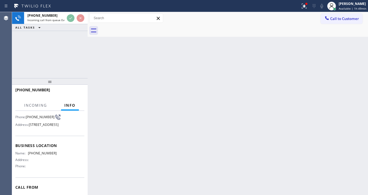
click at [70, 65] on div "[PHONE_NUMBER] Incoming call from queue Everybody ALL TASKS ALL TASKS ACTIVE TA…" at bounding box center [50, 45] width 76 height 66
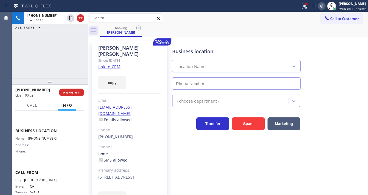
scroll to position [66, 0]
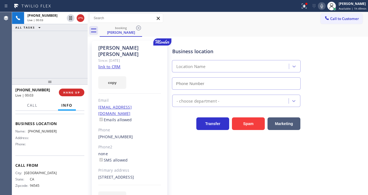
click at [121, 60] on div "[PERSON_NAME] Since: [DATE] link to CRM copy Email [EMAIL_ADDRESS][DOMAIN_NAME]…" at bounding box center [130, 125] width 76 height 169
click at [116, 64] on link "link to CRM" at bounding box center [109, 66] width 22 height 5
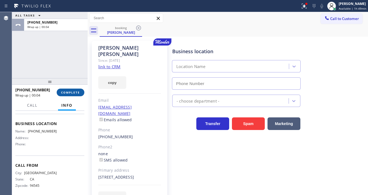
click at [75, 92] on span "COMPLETE" at bounding box center [70, 92] width 19 height 4
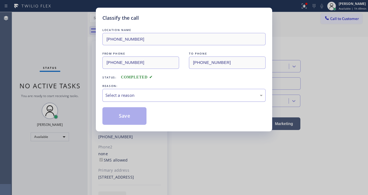
click at [140, 93] on div "Select a reason" at bounding box center [183, 95] width 157 height 6
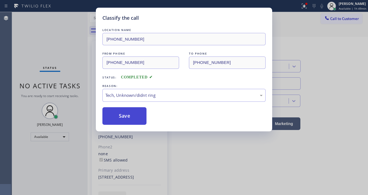
click at [126, 120] on button "Save" at bounding box center [124, 116] width 44 height 18
click at [126, 119] on button "Save" at bounding box center [124, 116] width 44 height 18
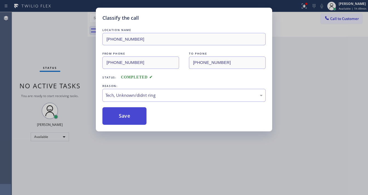
click at [126, 119] on button "Save" at bounding box center [124, 116] width 44 height 18
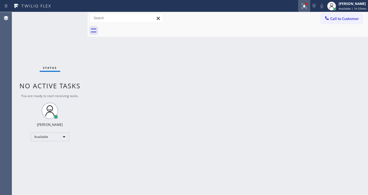
click at [300, 5] on div at bounding box center [304, 6] width 12 height 7
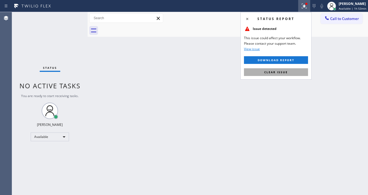
click at [282, 71] on span "Clear issue" at bounding box center [276, 72] width 24 height 4
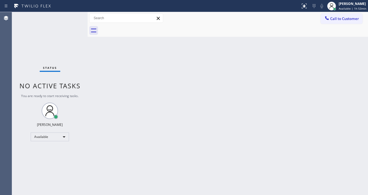
click at [282, 71] on div "Back to Dashboard Change Sender ID Customers Technicians Select a contact Outbo…" at bounding box center [228, 103] width 280 height 183
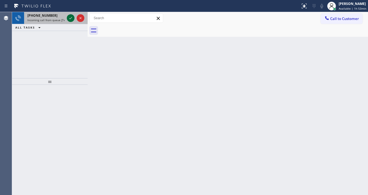
click at [69, 20] on icon at bounding box center [70, 18] width 7 height 7
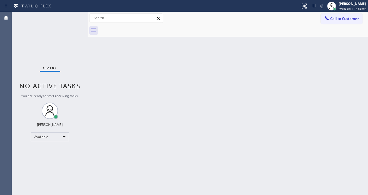
click at [69, 20] on div "Status No active tasks You are ready to start receiving tasks. [PERSON_NAME]" at bounding box center [50, 103] width 76 height 183
drag, startPoint x: 298, startPoint y: 8, endPoint x: 301, endPoint y: 7, distance: 3.3
click at [298, 8] on div at bounding box center [150, 6] width 296 height 9
click at [301, 7] on div at bounding box center [304, 6] width 12 height 7
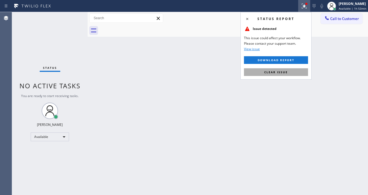
click at [294, 71] on button "Clear issue" at bounding box center [276, 72] width 64 height 8
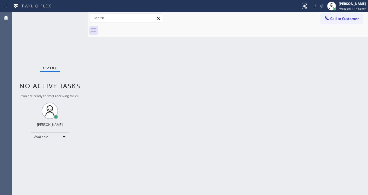
click at [51, 18] on div "Status No active tasks You are ready to start receiving tasks. [PERSON_NAME]" at bounding box center [50, 103] width 76 height 183
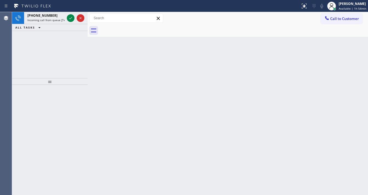
click at [10, 53] on div "Agent Desktop" at bounding box center [6, 103] width 12 height 183
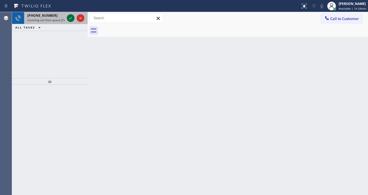
click at [68, 17] on icon at bounding box center [70, 18] width 7 height 7
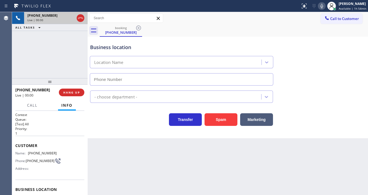
type input "[PHONE_NUMBER]"
click at [45, 45] on div "[PHONE_NUMBER] Live | 01:01 ALL TASKS ALL TASKS ACTIVE TASKS TASKS IN WRAP UP" at bounding box center [50, 45] width 76 height 66
click at [176, 193] on div "Back to Dashboard Change Sender ID Customers Technicians Select a contact Outbo…" at bounding box center [228, 103] width 280 height 183
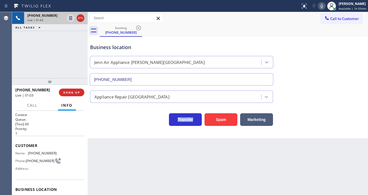
click at [176, 193] on div "Back to Dashboard Change Sender ID Customers Technicians Select a contact Outbo…" at bounding box center [228, 103] width 280 height 183
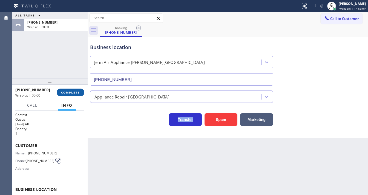
click at [74, 89] on button "COMPLETE" at bounding box center [71, 92] width 28 height 8
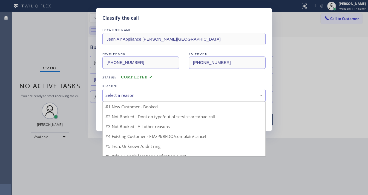
click at [126, 93] on div "Select a reason" at bounding box center [183, 95] width 157 height 6
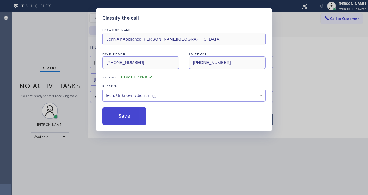
click at [127, 110] on button "Save" at bounding box center [124, 116] width 44 height 18
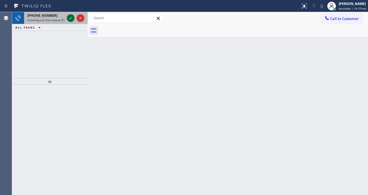
click at [71, 18] on icon at bounding box center [70, 18] width 3 height 2
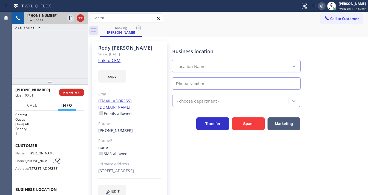
type input "[PHONE_NUMBER]"
click at [70, 55] on div "[PHONE_NUMBER] Live | 00:04 ALL TASKS ALL TASKS ACTIVE TASKS TASKS IN WRAP UP" at bounding box center [50, 45] width 76 height 66
drag, startPoint x: 55, startPoint y: 58, endPoint x: 70, endPoint y: 58, distance: 15.3
click at [55, 58] on div "[PHONE_NUMBER] Live | 00:07 ALL TASKS ALL TASKS ACTIVE TASKS TASKS IN WRAP UP" at bounding box center [50, 45] width 76 height 66
click at [114, 62] on link "link to CRM" at bounding box center [109, 59] width 22 height 5
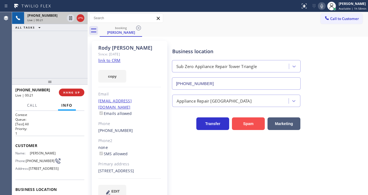
click at [245, 126] on button "Spam" at bounding box center [248, 123] width 33 height 13
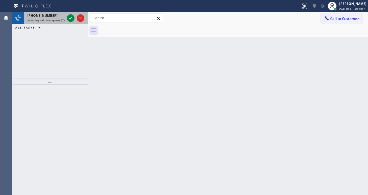
click at [60, 16] on div "[PHONE_NUMBER]" at bounding box center [45, 15] width 37 height 5
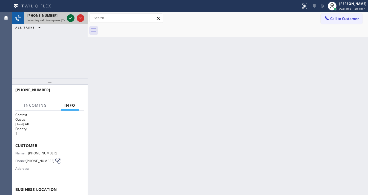
click at [72, 16] on icon at bounding box center [70, 18] width 7 height 7
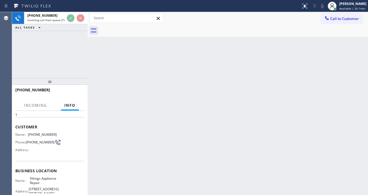
scroll to position [44, 0]
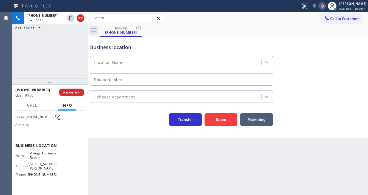
type input "[PHONE_NUMBER]"
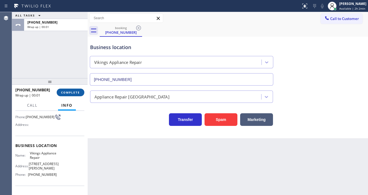
click at [78, 95] on button "COMPLETE" at bounding box center [71, 92] width 28 height 8
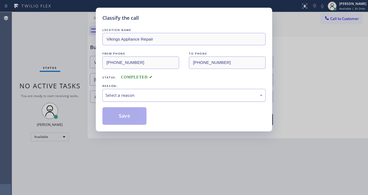
click at [125, 98] on div "Select a reason" at bounding box center [183, 95] width 163 height 13
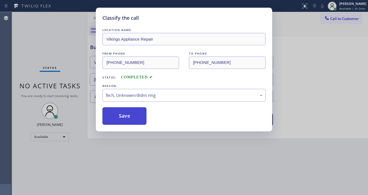
click at [127, 114] on button "Save" at bounding box center [124, 116] width 44 height 18
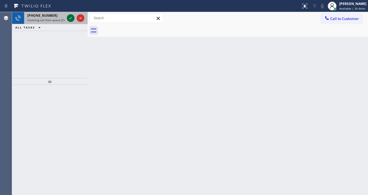
click at [70, 16] on icon at bounding box center [70, 18] width 7 height 7
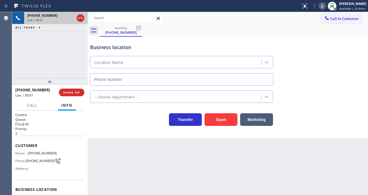
type input "[PHONE_NUMBER]"
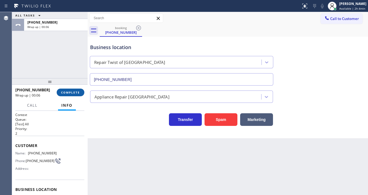
click at [74, 90] on span "COMPLETE" at bounding box center [70, 92] width 19 height 4
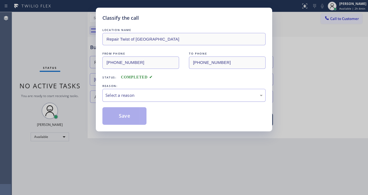
click at [126, 92] on div "Select a reason" at bounding box center [183, 95] width 157 height 6
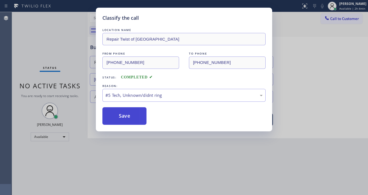
click at [131, 115] on button "Save" at bounding box center [124, 116] width 44 height 18
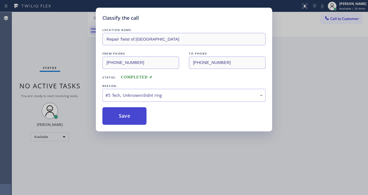
click at [131, 115] on button "Save" at bounding box center [124, 116] width 44 height 18
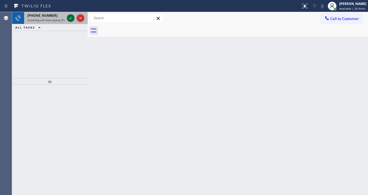
click at [72, 16] on icon at bounding box center [70, 18] width 7 height 7
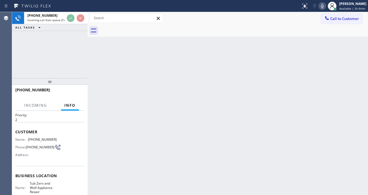
scroll to position [44, 0]
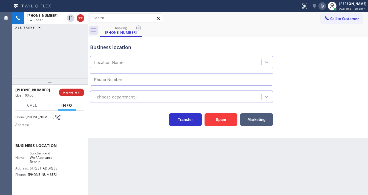
type input "[PHONE_NUMBER]"
click at [62, 42] on div "[PHONE_NUMBER] Live | 00:04 ALL TASKS ALL TASKS ACTIVE TASKS TASKS IN WRAP UP" at bounding box center [50, 45] width 76 height 66
click at [19, 67] on div "[PHONE_NUMBER] Live | 02:02 ALL TASKS ALL TASKS ACTIVE TASKS TASKS IN WRAP UP" at bounding box center [50, 45] width 76 height 66
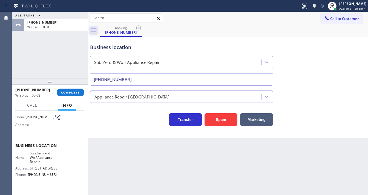
click at [28, 58] on div "ALL TASKS ALL TASKS ACTIVE TASKS TASKS IN WRAP UP [PHONE_NUMBER] Wrap up | 00:08" at bounding box center [50, 45] width 76 height 66
click at [69, 93] on span "COMPLETE" at bounding box center [70, 92] width 19 height 4
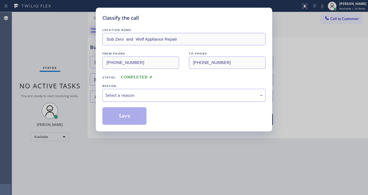
click at [119, 95] on div "Select a reason" at bounding box center [183, 95] width 157 height 6
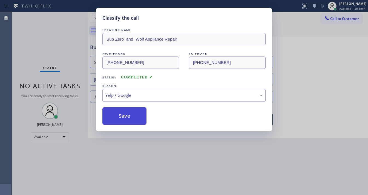
click at [116, 107] on button "Save" at bounding box center [124, 116] width 44 height 18
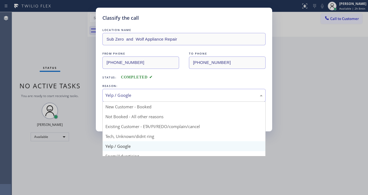
click at [126, 100] on div "Yelp / Google" at bounding box center [183, 95] width 163 height 13
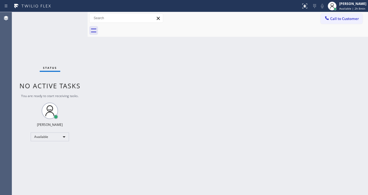
click at [127, 134] on div "Back to Dashboard Change Sender ID Customers Technicians Select a contact Outbo…" at bounding box center [228, 103] width 280 height 183
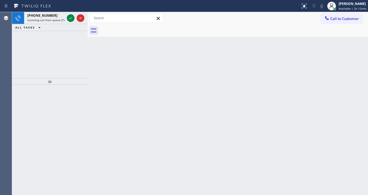
click at [49, 19] on span "Incoming call from queue [Test] All" at bounding box center [49, 20] width 45 height 4
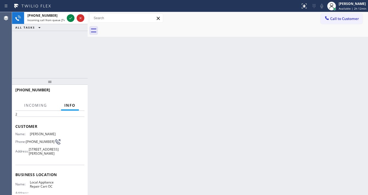
scroll to position [44, 0]
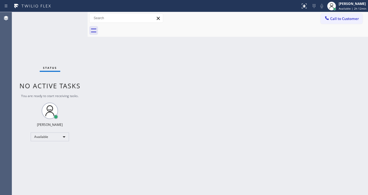
click at [10, 77] on div "Agent Desktop" at bounding box center [6, 103] width 12 height 183
click at [42, 137] on div "Available" at bounding box center [50, 136] width 38 height 9
click at [44, 158] on li "Unavailable" at bounding box center [49, 157] width 37 height 7
drag, startPoint x: 117, startPoint y: 149, endPoint x: 146, endPoint y: 178, distance: 41.2
click at [122, 149] on div "Back to Dashboard Change Sender ID Customers Technicians Select a contact Outbo…" at bounding box center [228, 103] width 280 height 183
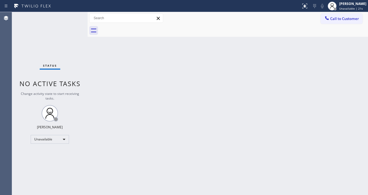
click at [29, 111] on div "Status No active tasks Change activity state to start receiving tasks. [PERSON_…" at bounding box center [50, 103] width 76 height 183
click at [50, 141] on div "Unavailable" at bounding box center [50, 139] width 38 height 9
click at [45, 165] on li "Break" at bounding box center [49, 166] width 37 height 7
click at [43, 166] on div "Status No active tasks Change activity state to start receiving tasks. [PERSON_…" at bounding box center [50, 103] width 76 height 183
click at [348, 9] on span "Break | 15:37" at bounding box center [348, 9] width 18 height 4
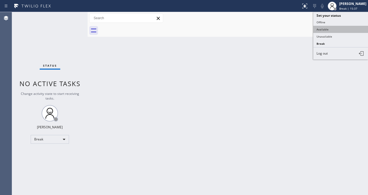
click at [333, 27] on button "Available" at bounding box center [340, 29] width 55 height 7
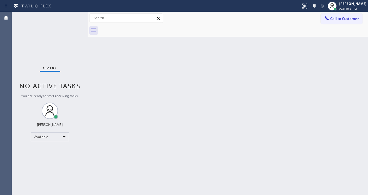
click at [280, 63] on div "Back to Dashboard Change Sender ID Customers Technicians Select a contact Outbo…" at bounding box center [228, 103] width 280 height 183
click at [68, 9] on div at bounding box center [150, 6] width 296 height 9
click at [11, 73] on div "Agent Desktop" at bounding box center [6, 103] width 12 height 183
click at [31, 70] on div "Status No active tasks You are ready to start receiving tasks. [PERSON_NAME]" at bounding box center [50, 103] width 76 height 183
click at [65, 12] on div "Status No active tasks You are ready to start receiving tasks. [PERSON_NAME]" at bounding box center [50, 103] width 76 height 183
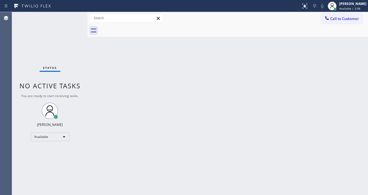
click at [67, 13] on div "Status No active tasks You are ready to start receiving tasks. [PERSON_NAME]" at bounding box center [50, 103] width 76 height 183
click at [69, 14] on div "Status No active tasks You are ready to start receiving tasks. [PERSON_NAME]" at bounding box center [50, 103] width 76 height 183
click at [71, 15] on div "Status No active tasks You are ready to start receiving tasks. [PERSON_NAME]" at bounding box center [50, 103] width 76 height 183
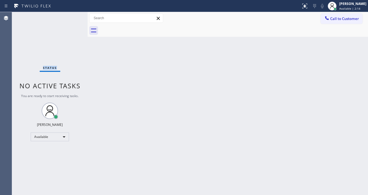
click at [71, 15] on div "Status No active tasks You are ready to start receiving tasks. [PERSON_NAME]" at bounding box center [50, 103] width 76 height 183
click at [70, 16] on div "Status No active tasks You are ready to start receiving tasks. [PERSON_NAME]" at bounding box center [50, 103] width 76 height 183
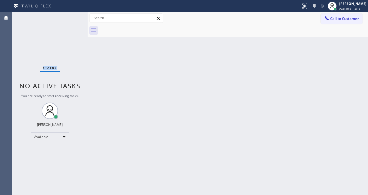
click at [70, 16] on div "Status No active tasks You are ready to start receiving tasks. [PERSON_NAME]" at bounding box center [50, 103] width 76 height 183
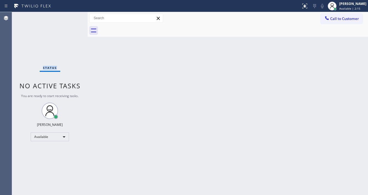
click at [70, 16] on div "Status No active tasks You are ready to start receiving tasks. [PERSON_NAME]" at bounding box center [50, 103] width 76 height 183
click at [77, 14] on div "Status No active tasks You are ready to start receiving tasks. [PERSON_NAME]" at bounding box center [50, 103] width 76 height 183
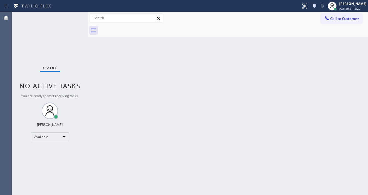
click at [77, 14] on div "Status No active tasks You are ready to start receiving tasks. [PERSON_NAME]" at bounding box center [50, 103] width 76 height 183
click at [71, 16] on div "Status No active tasks You are ready to start receiving tasks. [PERSON_NAME]" at bounding box center [50, 103] width 76 height 183
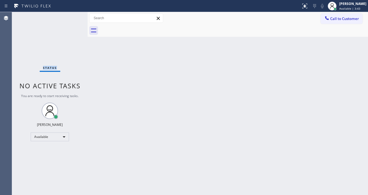
click at [71, 17] on div "Status No active tasks You are ready to start receiving tasks. [PERSON_NAME]" at bounding box center [50, 103] width 76 height 183
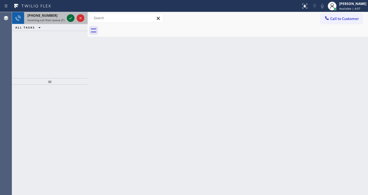
click at [69, 16] on icon at bounding box center [70, 18] width 7 height 7
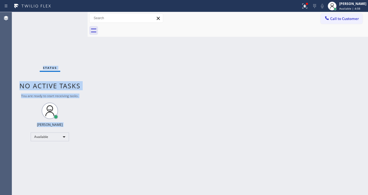
click at [69, 16] on div "Status No active tasks You are ready to start receiving tasks. [PERSON_NAME]" at bounding box center [50, 103] width 76 height 183
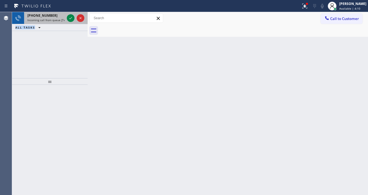
click at [57, 19] on span "Incoming call from queue [Test] All" at bounding box center [49, 20] width 45 height 4
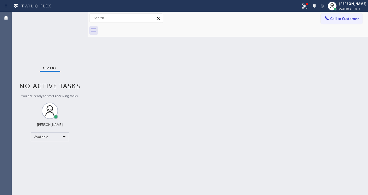
click at [70, 19] on div "Status No active tasks You are ready to start receiving tasks. [PERSON_NAME]" at bounding box center [50, 103] width 76 height 183
click at [71, 18] on div "Status No active tasks You are ready to start receiving tasks. [PERSON_NAME]" at bounding box center [50, 103] width 76 height 183
click at [72, 18] on div "Status No active tasks You are ready to start receiving tasks. [PERSON_NAME]" at bounding box center [50, 103] width 76 height 183
click at [304, 8] on div at bounding box center [305, 6] width 12 height 7
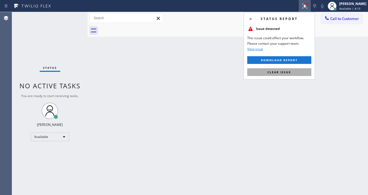
click at [275, 72] on span "Clear issue" at bounding box center [279, 72] width 24 height 4
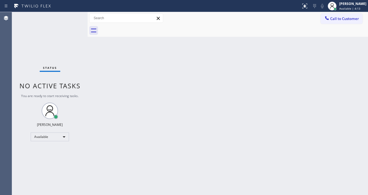
click at [112, 115] on div "Back to Dashboard Change Sender ID Customers Technicians Select a contact Outbo…" at bounding box center [228, 103] width 280 height 183
click at [55, 45] on div "Status No active tasks You are ready to start receiving tasks. [PERSON_NAME]" at bounding box center [50, 103] width 76 height 183
click at [73, 15] on div "Status No active tasks You are ready to start receiving tasks. [PERSON_NAME]" at bounding box center [50, 103] width 76 height 183
click at [71, 16] on div "Status No active tasks You are ready to start receiving tasks. [PERSON_NAME]" at bounding box center [50, 103] width 76 height 183
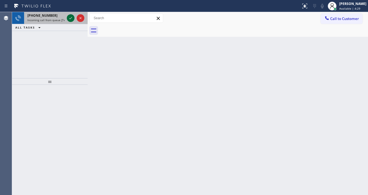
click at [71, 16] on icon at bounding box center [70, 18] width 7 height 7
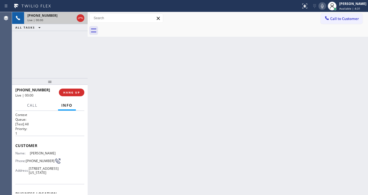
scroll to position [22, 0]
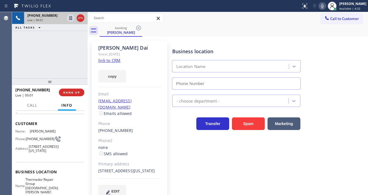
type input "[PHONE_NUMBER]"
click at [116, 61] on link "link to CRM" at bounding box center [109, 59] width 22 height 5
click at [150, 35] on div "booking [PERSON_NAME]" at bounding box center [234, 30] width 268 height 12
click at [325, 6] on icon at bounding box center [322, 6] width 7 height 7
click at [70, 19] on icon at bounding box center [70, 18] width 3 height 4
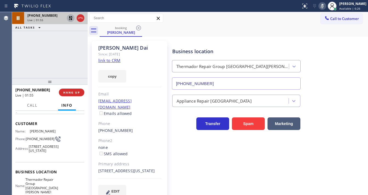
click at [70, 18] on icon at bounding box center [71, 18] width 4 height 4
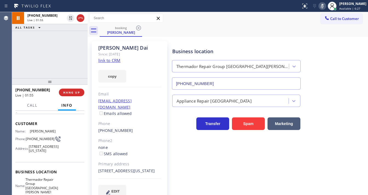
click at [325, 8] on icon at bounding box center [322, 6] width 7 height 7
click at [56, 55] on div "[PHONE_NUMBER] Live | 01:56 ALL TASKS ALL TASKS ACTIVE TASKS TASKS IN WRAP UP" at bounding box center [50, 45] width 76 height 66
drag, startPoint x: 57, startPoint y: 34, endPoint x: 59, endPoint y: 0, distance: 33.7
click at [57, 33] on div "[PHONE_NUMBER] Live | 04:16 ALL TASKS ALL TASKS ACTIVE TASKS TASKS IN WRAP UP" at bounding box center [50, 45] width 76 height 66
click at [323, 6] on icon at bounding box center [322, 6] width 7 height 7
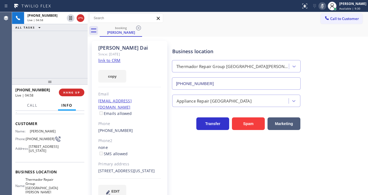
click at [325, 4] on icon at bounding box center [322, 6] width 7 height 7
click at [56, 62] on div "[PHONE_NUMBER] Live | 05:01 ALL TASKS ALL TASKS ACTIVE TASKS TASKS IN WRAP UP" at bounding box center [50, 45] width 76 height 66
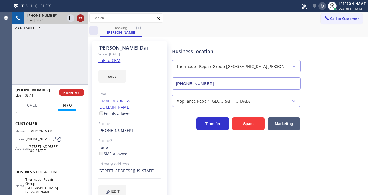
click at [80, 18] on icon at bounding box center [80, 18] width 7 height 7
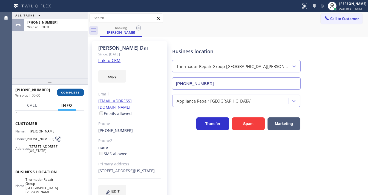
click at [72, 93] on span "COMPLETE" at bounding box center [70, 92] width 19 height 4
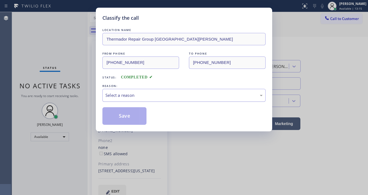
click at [132, 96] on div "Select a reason" at bounding box center [183, 95] width 157 height 6
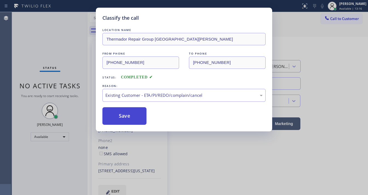
click at [127, 116] on button "Save" at bounding box center [124, 116] width 44 height 18
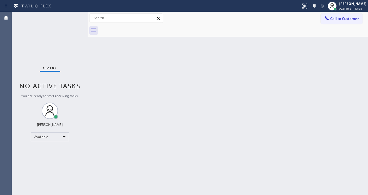
click at [59, 70] on div "Status" at bounding box center [50, 69] width 21 height 6
click at [21, 57] on div "Status No active tasks You are ready to start receiving tasks. [PERSON_NAME]" at bounding box center [50, 103] width 76 height 183
click at [72, 13] on div "Status No active tasks You are ready to start receiving tasks. [PERSON_NAME]" at bounding box center [50, 103] width 76 height 183
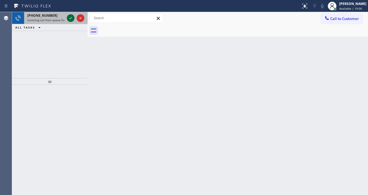
click at [70, 18] on icon at bounding box center [70, 18] width 7 height 7
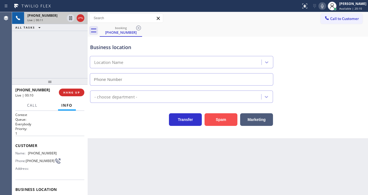
click at [227, 120] on button "Spam" at bounding box center [220, 119] width 33 height 13
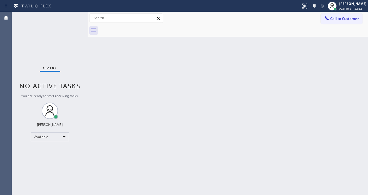
click at [71, 14] on div "Status No active tasks You are ready to start receiving tasks. [PERSON_NAME]" at bounding box center [50, 103] width 76 height 183
click at [21, 73] on div "Status No active tasks You are ready to start receiving tasks. [PERSON_NAME]" at bounding box center [50, 103] width 76 height 183
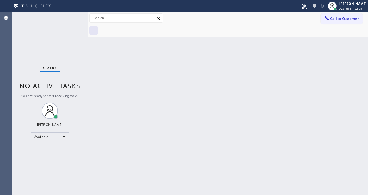
drag, startPoint x: 66, startPoint y: 17, endPoint x: 69, endPoint y: 17, distance: 3.1
click at [67, 17] on div "Status No active tasks You are ready to start receiving tasks. [PERSON_NAME]" at bounding box center [50, 103] width 76 height 183
click at [70, 16] on div "Status No active tasks You are ready to start receiving tasks. [PERSON_NAME]" at bounding box center [50, 103] width 76 height 183
click at [71, 15] on div "Status No active tasks You are ready to start receiving tasks. [PERSON_NAME]" at bounding box center [50, 103] width 76 height 183
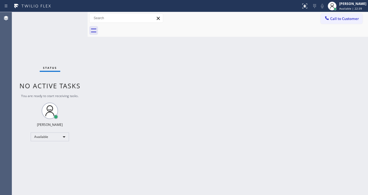
click at [71, 15] on div "Status No active tasks You are ready to start receiving tasks. [PERSON_NAME]" at bounding box center [50, 103] width 76 height 183
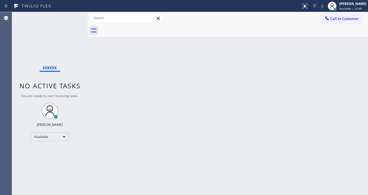
click at [71, 15] on div "Status No active tasks You are ready to start receiving tasks. [PERSON_NAME]" at bounding box center [50, 103] width 76 height 183
click at [72, 15] on div "Status No active tasks You are ready to start receiving tasks. [PERSON_NAME]" at bounding box center [50, 103] width 76 height 183
click at [73, 11] on div "Status report No issues detected If you experience an issue, please download th…" at bounding box center [184, 6] width 368 height 12
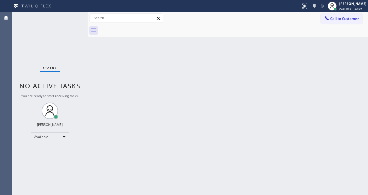
click at [72, 15] on div "Status No active tasks You are ready to start receiving tasks. [PERSON_NAME]" at bounding box center [50, 103] width 76 height 183
click at [71, 15] on div "Status No active tasks You are ready to start receiving tasks. [PERSON_NAME]" at bounding box center [50, 103] width 76 height 183
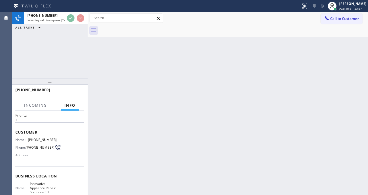
scroll to position [44, 0]
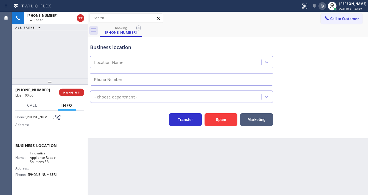
type input "[PHONE_NUMBER]"
click at [37, 145] on span "Business location" at bounding box center [49, 145] width 69 height 5
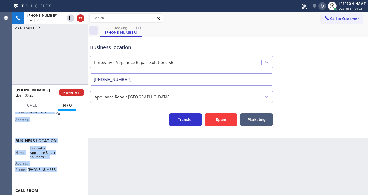
scroll to position [82, 0]
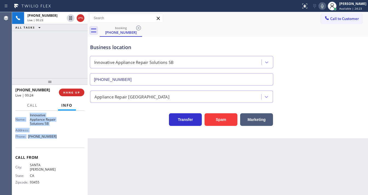
drag, startPoint x: 15, startPoint y: 122, endPoint x: 60, endPoint y: 149, distance: 52.9
click at [60, 149] on div "Context Queue: [Test] All Priority: 2 Customer Name: [PHONE_NUMBER] Phone: [PHO…" at bounding box center [49, 111] width 69 height 163
click at [56, 68] on div "[PHONE_NUMBER] Live | 00:24 ALL TASKS ALL TASKS ACTIVE TASKS TASKS IN WRAP UP" at bounding box center [50, 45] width 76 height 66
click at [18, 64] on div "[PHONE_NUMBER] Live | 01:09 ALL TASKS ALL TASKS ACTIVE TASKS TASKS IN WRAP UP" at bounding box center [50, 45] width 76 height 66
click at [36, 62] on div "[PHONE_NUMBER] Live | 02:08 ALL TASKS ALL TASKS ACTIVE TASKS TASKS IN WRAP UP" at bounding box center [50, 45] width 76 height 66
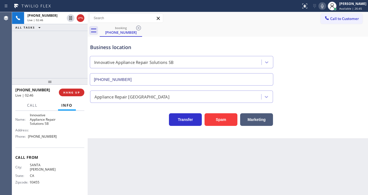
click at [70, 47] on div "[PHONE_NUMBER] Live | 02:46 ALL TASKS ALL TASKS ACTIVE TASKS TASKS IN WRAP UP" at bounding box center [50, 45] width 76 height 66
click at [199, 120] on button "Transfer" at bounding box center [185, 119] width 33 height 13
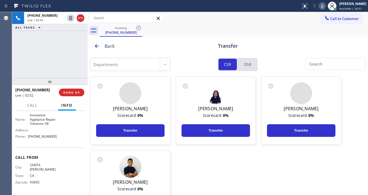
click at [209, 122] on div "[PERSON_NAME] Scorecard 0 % Transfer" at bounding box center [216, 110] width 80 height 68
drag, startPoint x: 209, startPoint y: 122, endPoint x: 203, endPoint y: 122, distance: 5.7
click at [210, 122] on div "[PERSON_NAME] Scorecard 0 % Transfer" at bounding box center [216, 110] width 80 height 68
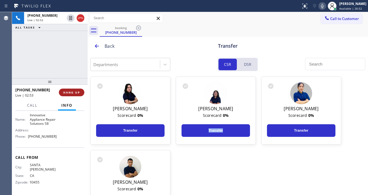
click at [71, 94] on span "HANG UP" at bounding box center [71, 92] width 17 height 4
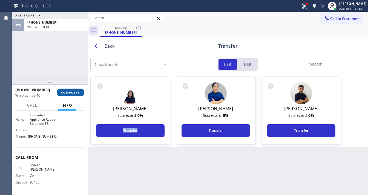
click at [74, 93] on span "COMPLETE" at bounding box center [70, 92] width 19 height 4
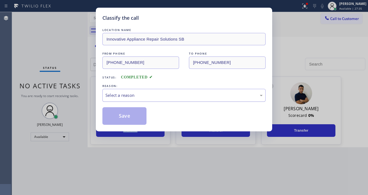
click at [125, 101] on div "Select a reason" at bounding box center [183, 95] width 163 height 13
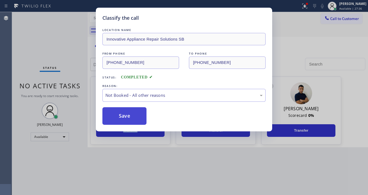
click at [126, 116] on button "Save" at bounding box center [124, 116] width 44 height 18
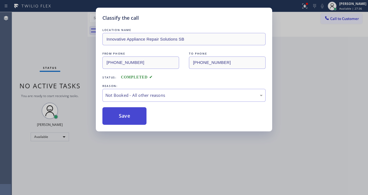
click at [126, 116] on button "Save" at bounding box center [124, 116] width 44 height 18
click at [60, 66] on div "Classify the call LOCATION NAME Innovative Appliance Repair Solutions SB FROM P…" at bounding box center [184, 97] width 368 height 195
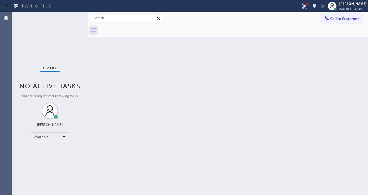
click at [52, 40] on div "Status No active tasks You are ready to start receiving tasks. [PERSON_NAME]" at bounding box center [50, 103] width 76 height 183
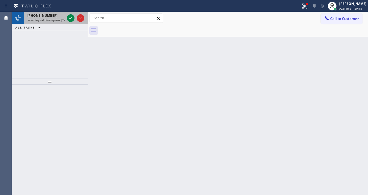
click at [40, 13] on div "Status report Issues detected These issues could affect your workflow. Please c…" at bounding box center [184, 97] width 368 height 195
click at [44, 15] on span "[PHONE_NUMBER]" at bounding box center [42, 15] width 30 height 5
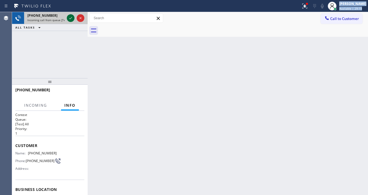
click at [70, 18] on icon at bounding box center [70, 18] width 7 height 7
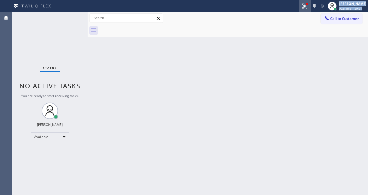
click at [307, 6] on button at bounding box center [305, 6] width 12 height 12
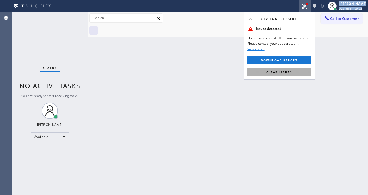
click at [290, 73] on span "Clear issues" at bounding box center [279, 72] width 26 height 4
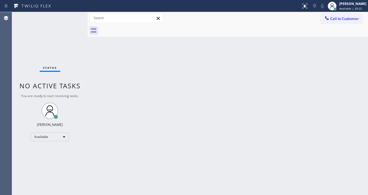
click at [72, 15] on div "Status No active tasks You are ready to start receiving tasks. [PERSON_NAME]" at bounding box center [50, 103] width 76 height 183
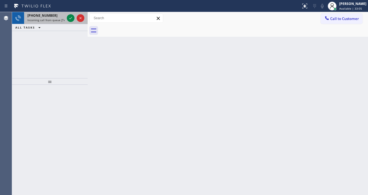
click at [57, 19] on span "Incoming call from queue [Test] All" at bounding box center [49, 20] width 45 height 4
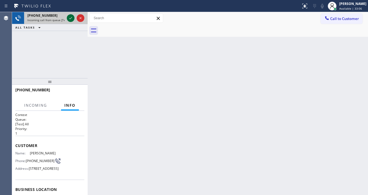
click at [70, 18] on icon at bounding box center [70, 18] width 7 height 7
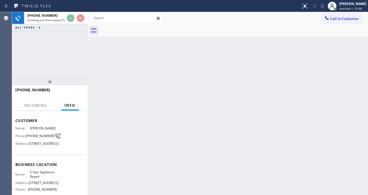
scroll to position [66, 0]
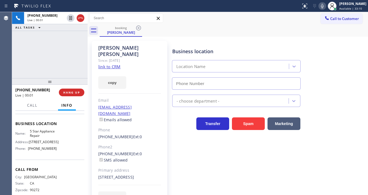
type input "[PHONE_NUMBER]"
click at [112, 64] on link "link to CRM" at bounding box center [109, 66] width 22 height 5
click at [324, 5] on icon at bounding box center [322, 6] width 7 height 7
drag, startPoint x: 73, startPoint y: 36, endPoint x: 74, endPoint y: 25, distance: 10.7
click at [73, 34] on div "[PHONE_NUMBER] Live | 01:07 ALL TASKS ALL TASKS ACTIVE TASKS TASKS IN WRAP UP" at bounding box center [50, 45] width 76 height 66
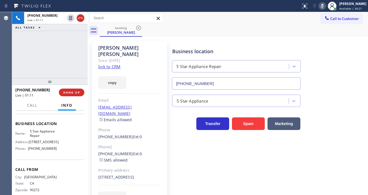
click at [325, 5] on icon at bounding box center [322, 6] width 7 height 7
click at [325, 6] on icon at bounding box center [322, 6] width 7 height 7
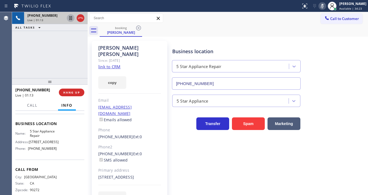
drag, startPoint x: 54, startPoint y: 32, endPoint x: 72, endPoint y: 21, distance: 21.1
click at [54, 32] on div "[PHONE_NUMBER] Live | 01:13 ALL TASKS ALL TASKS ACTIVE TASKS TASKS IN WRAP UP" at bounding box center [50, 45] width 76 height 66
click at [71, 18] on icon at bounding box center [70, 18] width 3 height 4
click at [28, 62] on div "[PHONE_NUMBER] Live | 01:29 ALL TASKS ALL TASKS ACTIVE TASKS TASKS IN WRAP UP" at bounding box center [50, 45] width 76 height 66
click at [30, 65] on div "[PHONE_NUMBER] Live | 01:46 ALL TASKS ALL TASKS ACTIVE TASKS TASKS IN WRAP UP" at bounding box center [50, 45] width 76 height 66
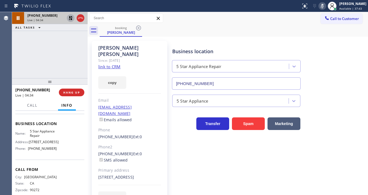
click at [68, 20] on icon at bounding box center [70, 18] width 7 height 7
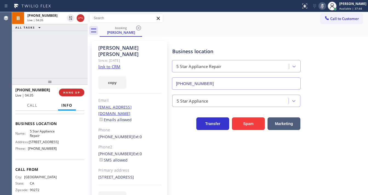
click at [325, 9] on icon at bounding box center [322, 6] width 7 height 7
click at [307, 36] on div "booking [PERSON_NAME]" at bounding box center [234, 30] width 268 height 12
click at [59, 58] on div "[PHONE_NUMBER] Live | 04:36 ALL TASKS ALL TASKS ACTIVE TASKS TASKS IN WRAP UP" at bounding box center [50, 45] width 76 height 66
click at [56, 61] on div "[PHONE_NUMBER] Live | 04:46 ALL TASKS ALL TASKS ACTIVE TASKS TASKS IN WRAP UP" at bounding box center [50, 45] width 76 height 66
click at [324, 8] on icon at bounding box center [322, 6] width 7 height 7
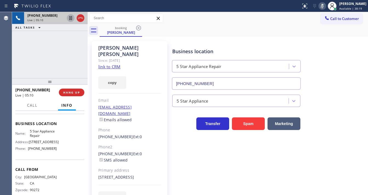
click at [71, 20] on icon at bounding box center [70, 18] width 7 height 7
click at [25, 57] on div "[PHONE_NUMBER] Live | 08:40 ALL TASKS ALL TASKS ACTIVE TASKS TASKS IN WRAP UP" at bounding box center [50, 45] width 76 height 66
click at [69, 19] on icon at bounding box center [70, 18] width 7 height 7
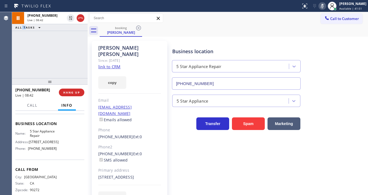
click at [324, 6] on icon at bounding box center [322, 6] width 7 height 7
click at [63, 58] on div "[PHONE_NUMBER] Live | 08:43 ALL TASKS ALL TASKS ACTIVE TASKS TASKS IN WRAP UP" at bounding box center [50, 45] width 76 height 66
click at [22, 57] on div "[PHONE_NUMBER] Live | 08:46 ALL TASKS ALL TASKS ACTIVE TASKS TASKS IN WRAP UP" at bounding box center [50, 45] width 76 height 66
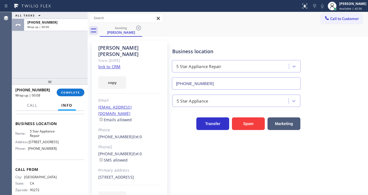
click at [69, 88] on div "[PHONE_NUMBER] Wrap up | 00:08 COMPLETE" at bounding box center [49, 92] width 69 height 14
click at [71, 91] on span "COMPLETE" at bounding box center [70, 92] width 19 height 4
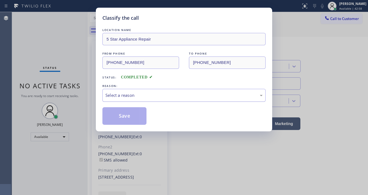
click at [131, 99] on div "Select a reason" at bounding box center [183, 95] width 163 height 13
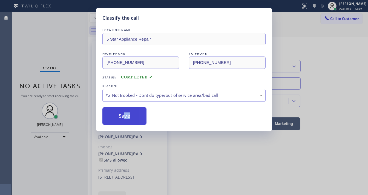
drag, startPoint x: 126, startPoint y: 117, endPoint x: 141, endPoint y: 111, distance: 16.7
click at [127, 111] on button "Save" at bounding box center [124, 116] width 44 height 18
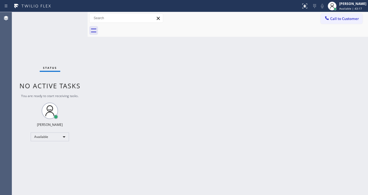
click at [27, 45] on div "Status No active tasks You are ready to start receiving tasks. [PERSON_NAME]" at bounding box center [50, 103] width 76 height 183
click at [65, 19] on div "Status No active tasks You are ready to start receiving tasks. [PERSON_NAME]" at bounding box center [50, 103] width 76 height 183
click at [70, 13] on div "Status No active tasks You are ready to start receiving tasks. [PERSON_NAME]" at bounding box center [50, 103] width 76 height 183
click at [71, 13] on div "Status No active tasks You are ready to start receiving tasks. [PERSON_NAME]" at bounding box center [50, 103] width 76 height 183
drag, startPoint x: 71, startPoint y: 13, endPoint x: 71, endPoint y: 16, distance: 3.3
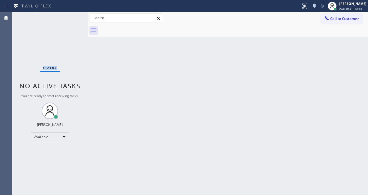
click at [71, 16] on div "Status No active tasks You are ready to start receiving tasks. [PERSON_NAME]" at bounding box center [50, 103] width 76 height 183
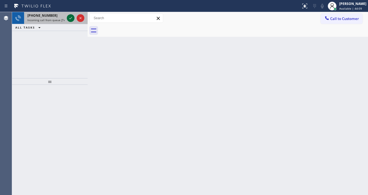
click at [68, 17] on icon at bounding box center [70, 18] width 7 height 7
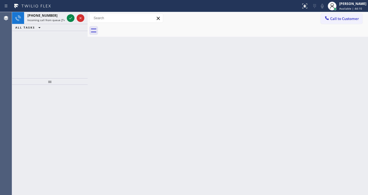
click at [69, 17] on icon at bounding box center [70, 18] width 7 height 7
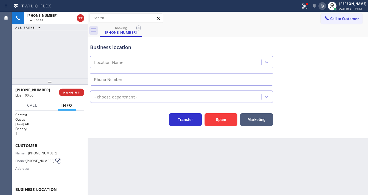
type input "[PHONE_NUMBER]"
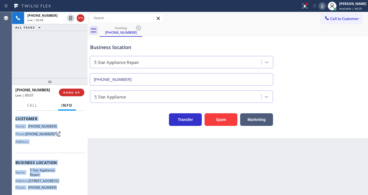
scroll to position [74, 0]
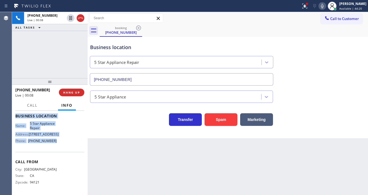
drag, startPoint x: 19, startPoint y: 149, endPoint x: 61, endPoint y: 143, distance: 43.0
click at [61, 143] on div "Context Queue: [Test] All Priority: 1 Customer Name: [PHONE_NUMBER] Phone: [PHO…" at bounding box center [50, 153] width 76 height 84
click at [47, 48] on div "[PHONE_NUMBER] Live | 00:12 ALL TASKS ALL TASKS ACTIVE TASKS TASKS IN WRAP UP" at bounding box center [50, 45] width 76 height 66
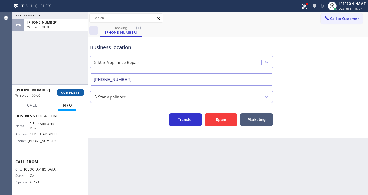
click at [70, 91] on span "COMPLETE" at bounding box center [70, 92] width 19 height 4
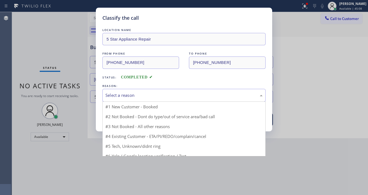
click at [132, 96] on div "Select a reason" at bounding box center [183, 95] width 157 height 6
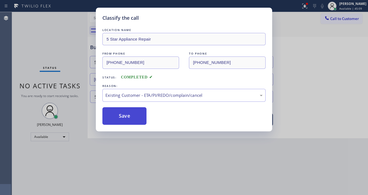
click at [132, 118] on button "Save" at bounding box center [124, 116] width 44 height 18
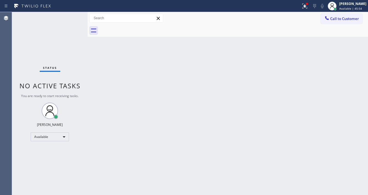
click at [350, 114] on div "Back to Dashboard Change Sender ID Customers Technicians Select a contact Outbo…" at bounding box center [228, 103] width 280 height 183
click at [23, 59] on div "Status No active tasks You are ready to start receiving tasks. [PERSON_NAME]" at bounding box center [50, 103] width 76 height 183
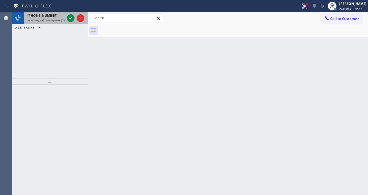
click at [57, 20] on span "Incoming call from queue [Test] All" at bounding box center [49, 20] width 45 height 4
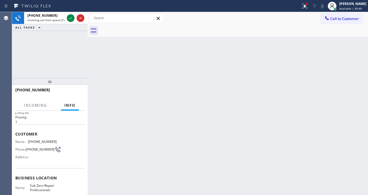
scroll to position [22, 0]
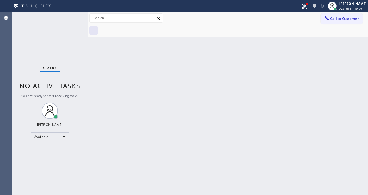
click at [69, 19] on div "Status No active tasks You are ready to start receiving tasks. [PERSON_NAME]" at bounding box center [50, 103] width 76 height 183
click at [306, 8] on icon at bounding box center [304, 6] width 7 height 7
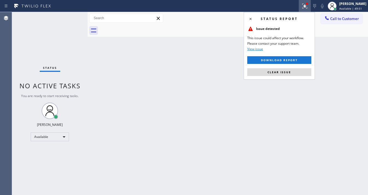
click at [289, 76] on div "Status report Issue detected This issue could affect your workflow. Please cont…" at bounding box center [279, 45] width 71 height 67
click at [288, 74] on button "Clear issue" at bounding box center [279, 72] width 64 height 8
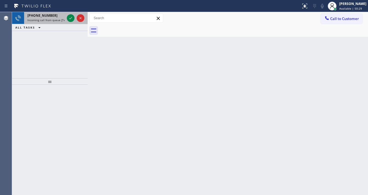
click at [51, 15] on div "[PHONE_NUMBER]" at bounding box center [45, 15] width 37 height 5
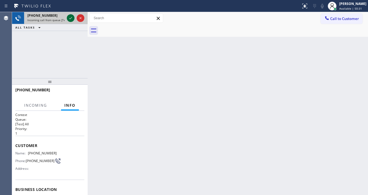
click at [71, 16] on icon at bounding box center [70, 18] width 7 height 7
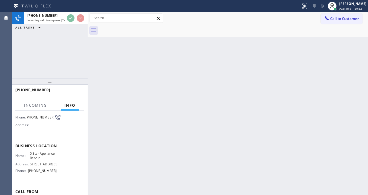
scroll to position [44, 0]
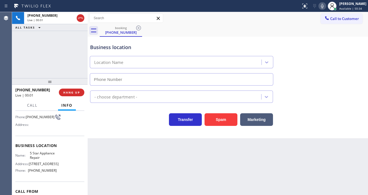
type input "[PHONE_NUMBER]"
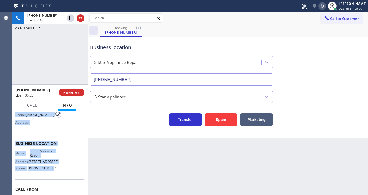
scroll to position [74, 0]
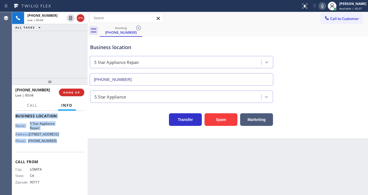
drag, startPoint x: 14, startPoint y: 122, endPoint x: 57, endPoint y: 146, distance: 49.0
click at [57, 146] on div "Context Queue: [Test] All Priority: 1 Customer Name: [PHONE_NUMBER] Phone: [PHO…" at bounding box center [50, 153] width 76 height 84
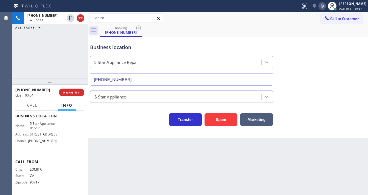
click at [50, 56] on div "[PHONE_NUMBER] Live | 00:04 ALL TASKS ALL TASKS ACTIVE TASKS TASKS IN WRAP UP" at bounding box center [50, 45] width 76 height 66
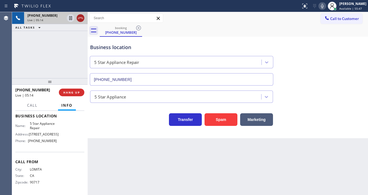
click at [69, 19] on icon at bounding box center [70, 18] width 7 height 7
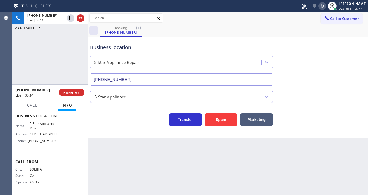
click at [323, 7] on icon at bounding box center [322, 6] width 7 height 7
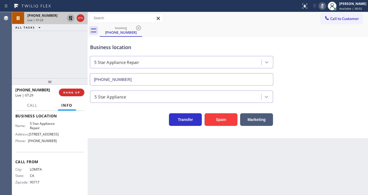
click at [71, 19] on icon at bounding box center [70, 18] width 7 height 7
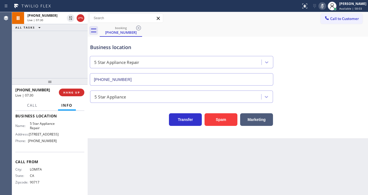
click at [324, 4] on icon at bounding box center [322, 6] width 7 height 7
click at [62, 51] on div "[PHONE_NUMBER] Live | 07:31 ALL TASKS ALL TASKS ACTIVE TASKS TASKS IN WRAP UP" at bounding box center [50, 45] width 76 height 66
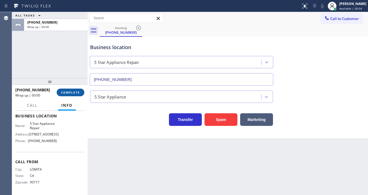
click at [77, 91] on span "COMPLETE" at bounding box center [70, 92] width 19 height 4
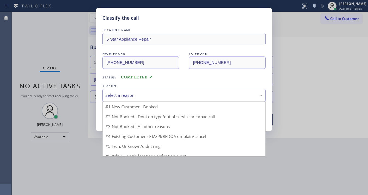
click at [123, 99] on div "Select a reason" at bounding box center [183, 95] width 163 height 13
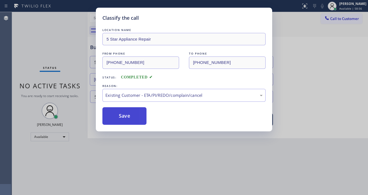
click at [122, 121] on button "Save" at bounding box center [124, 116] width 44 height 18
click at [122, 120] on button "Save" at bounding box center [124, 116] width 44 height 18
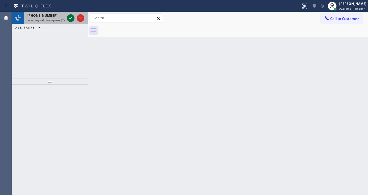
click at [70, 20] on icon at bounding box center [70, 18] width 7 height 7
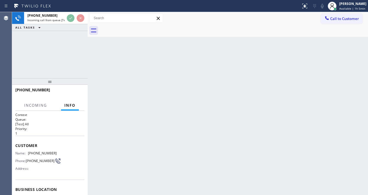
scroll to position [44, 0]
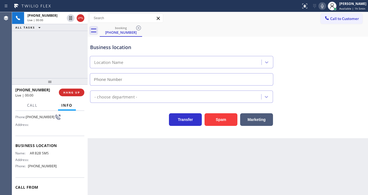
type input "[PHONE_NUMBER]"
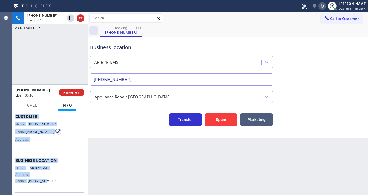
scroll to position [66, 0]
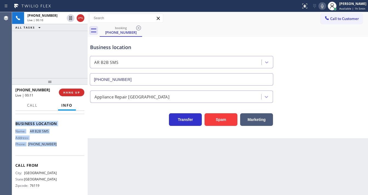
drag, startPoint x: 28, startPoint y: 149, endPoint x: 54, endPoint y: 151, distance: 26.9
click at [54, 151] on div "Context Queue: [Test] All Priority: 1 Customer Name: [PHONE_NUMBER] Phone: [PHO…" at bounding box center [50, 153] width 76 height 84
click at [42, 32] on div "[PHONE_NUMBER] Live | 00:11 ALL TASKS ALL TASKS ACTIVE TASKS TASKS IN WRAP UP" at bounding box center [50, 45] width 76 height 66
click at [52, 68] on div "[PHONE_NUMBER] Live | 00:19 ALL TASKS ALL TASKS ACTIVE TASKS TASKS IN WRAP UP" at bounding box center [50, 45] width 76 height 66
click at [54, 52] on div "[PHONE_NUMBER] Live | 01:16 ALL TASKS ALL TASKS ACTIVE TASKS TASKS IN WRAP UP" at bounding box center [50, 45] width 76 height 66
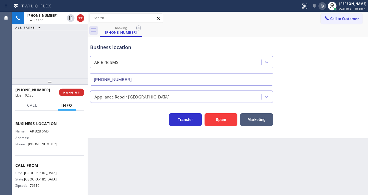
click at [37, 56] on div "[PHONE_NUMBER] Live | 02:35 ALL TASKS ALL TASKS ACTIVE TASKS TASKS IN WRAP UP" at bounding box center [50, 45] width 76 height 66
click at [30, 54] on div "[PHONE_NUMBER] Live | 02:42 ALL TASKS ALL TASKS ACTIVE TASKS TASKS IN WRAP UP" at bounding box center [50, 45] width 76 height 66
click at [325, 7] on icon at bounding box center [322, 6] width 7 height 7
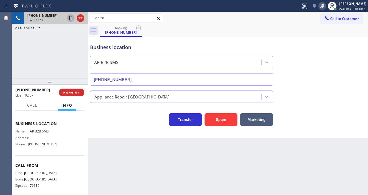
click at [71, 20] on icon at bounding box center [70, 18] width 3 height 4
click at [71, 18] on icon at bounding box center [70, 18] width 7 height 7
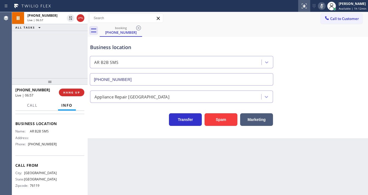
click at [321, 6] on icon at bounding box center [321, 6] width 7 height 7
click at [73, 44] on div "[PHONE_NUMBER] Live | 06:57 ALL TASKS ALL TASKS ACTIVE TASKS TASKS IN WRAP UP" at bounding box center [50, 45] width 76 height 66
click at [68, 48] on div "[PHONE_NUMBER] Live | 06:59 ALL TASKS ALL TASKS ACTIVE TASKS TASKS IN WRAP UP" at bounding box center [50, 45] width 76 height 66
click at [73, 57] on div "[PHONE_NUMBER] Live | 07:44 ALL TASKS ALL TASKS ACTIVE TASKS TASKS IN WRAP UP" at bounding box center [50, 45] width 76 height 66
drag, startPoint x: 321, startPoint y: 6, endPoint x: 275, endPoint y: 25, distance: 49.4
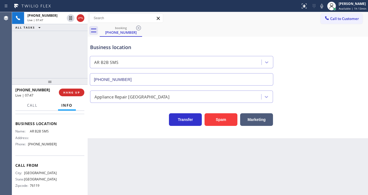
click at [321, 6] on icon at bounding box center [321, 6] width 7 height 7
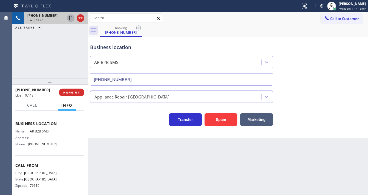
click at [69, 19] on icon at bounding box center [70, 18] width 7 height 7
click at [320, 5] on icon at bounding box center [321, 6] width 7 height 7
click at [71, 20] on icon at bounding box center [70, 18] width 7 height 7
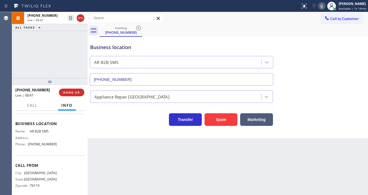
click at [67, 40] on div "[PHONE_NUMBER] Live | 08:47 ALL TASKS ALL TASKS ACTIVE TASKS TASKS IN WRAP UP" at bounding box center [50, 45] width 76 height 66
click at [55, 51] on div "[PHONE_NUMBER] Live | 08:56 ALL TASKS ALL TASKS ACTIVE TASKS TASKS IN WRAP UP" at bounding box center [50, 45] width 76 height 66
click at [64, 65] on div "[PHONE_NUMBER] Live | 08:58 ALL TASKS ALL TASKS ACTIVE TASKS TASKS IN WRAP UP" at bounding box center [50, 45] width 76 height 66
click at [68, 75] on div "[PHONE_NUMBER] Live | 11:15 ALL TASKS ALL TASKS ACTIVE TASKS TASKS IN WRAP UP" at bounding box center [50, 45] width 76 height 66
click at [73, 63] on div "[PHONE_NUMBER] Live | 11:17 ALL TASKS ALL TASKS ACTIVE TASKS TASKS IN WRAP UP" at bounding box center [50, 45] width 76 height 66
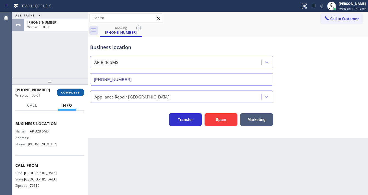
click at [73, 91] on span "COMPLETE" at bounding box center [70, 92] width 19 height 4
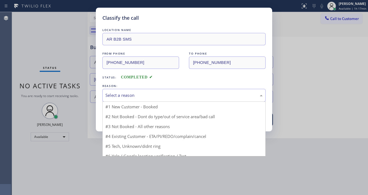
click at [117, 95] on div "Select a reason" at bounding box center [183, 95] width 157 height 6
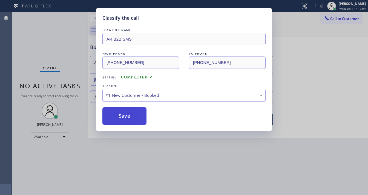
click at [120, 117] on button "Save" at bounding box center [124, 116] width 44 height 18
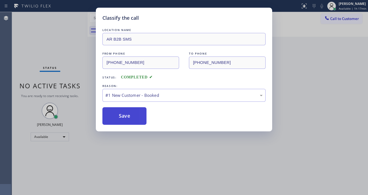
click at [120, 117] on button "Save" at bounding box center [124, 116] width 44 height 18
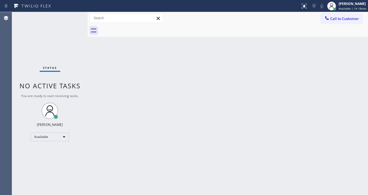
click at [17, 56] on div "Status No active tasks You are ready to start receiving tasks. [PERSON_NAME]" at bounding box center [50, 103] width 76 height 183
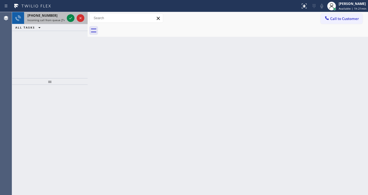
click at [50, 24] on div "[PHONE_NUMBER] Incoming call from queue [Test] All" at bounding box center [50, 18] width 76 height 12
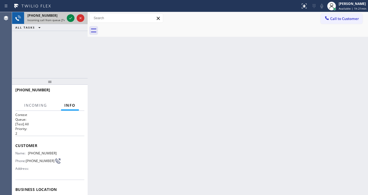
click at [50, 22] on div "[PHONE_NUMBER] Incoming call from queue [Test] All" at bounding box center [45, 18] width 42 height 12
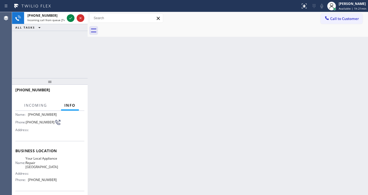
scroll to position [44, 0]
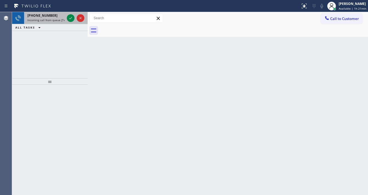
click at [48, 15] on span "[PHONE_NUMBER]" at bounding box center [42, 15] width 30 height 5
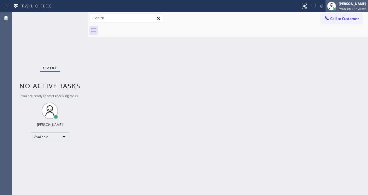
click at [341, 9] on span "Available | 1h 21min" at bounding box center [353, 9] width 28 height 4
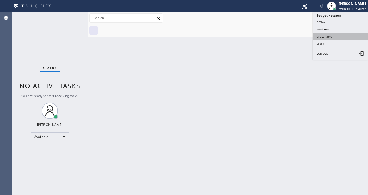
click at [322, 33] on button "Unavailable" at bounding box center [340, 36] width 55 height 7
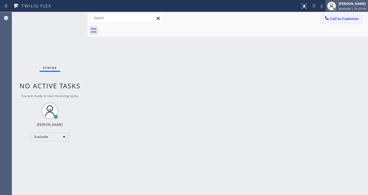
click at [337, 5] on div at bounding box center [331, 6] width 12 height 12
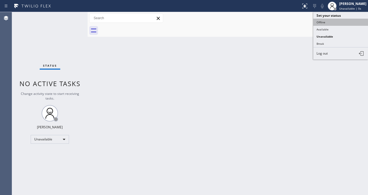
click at [325, 21] on button "Offline" at bounding box center [340, 22] width 55 height 7
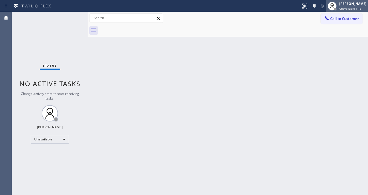
click at [347, 7] on span "Unavailable | 1s" at bounding box center [350, 9] width 22 height 4
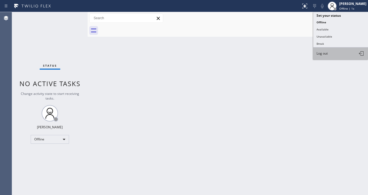
click at [327, 51] on span "Log out" at bounding box center [321, 53] width 11 height 5
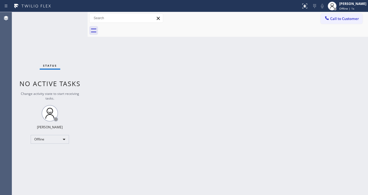
drag, startPoint x: 195, startPoint y: 67, endPoint x: 192, endPoint y: 68, distance: 2.9
click at [193, 67] on div "Back to Dashboard Change Sender ID Customers Technicians Select a contact Outbo…" at bounding box center [228, 103] width 280 height 183
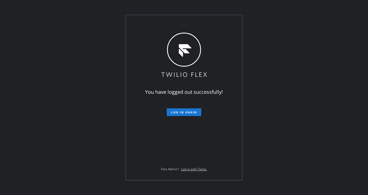
click at [109, 17] on div "You have logged out successfully! Log in again Flex Admin? Log in with Twilio." at bounding box center [184, 97] width 368 height 195
